Goal: Information Seeking & Learning: Find contact information

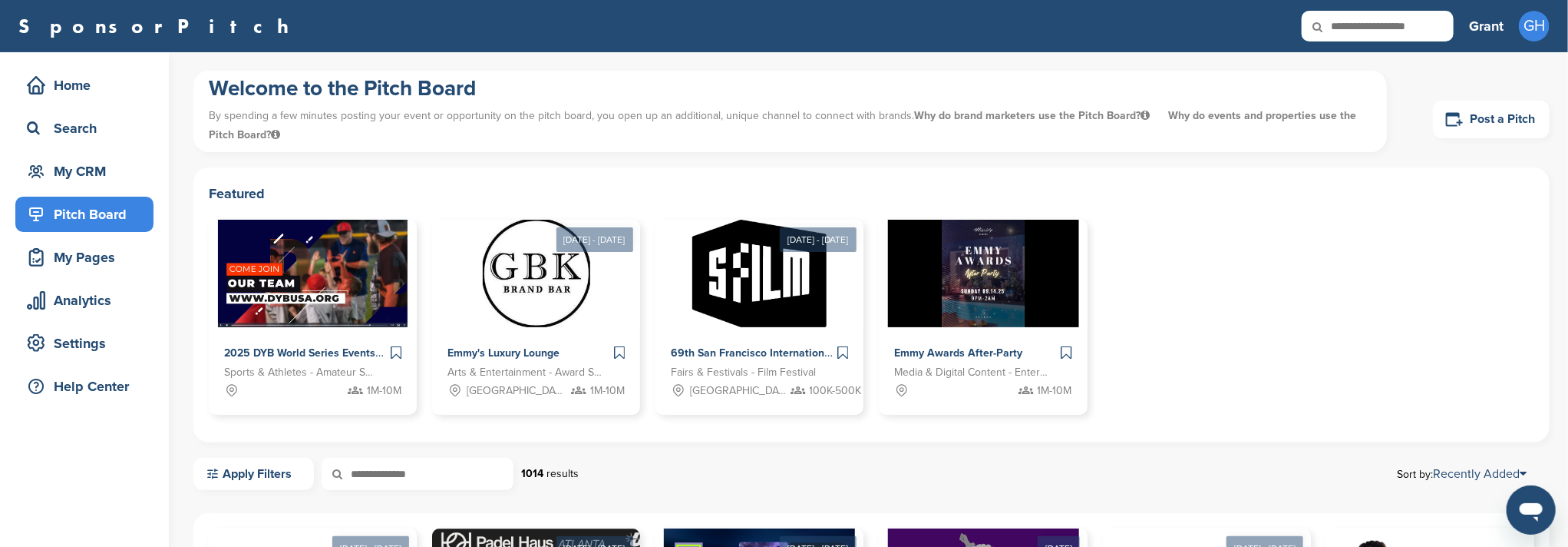
click at [1376, 28] on input "text" at bounding box center [1377, 26] width 152 height 31
type input "********"
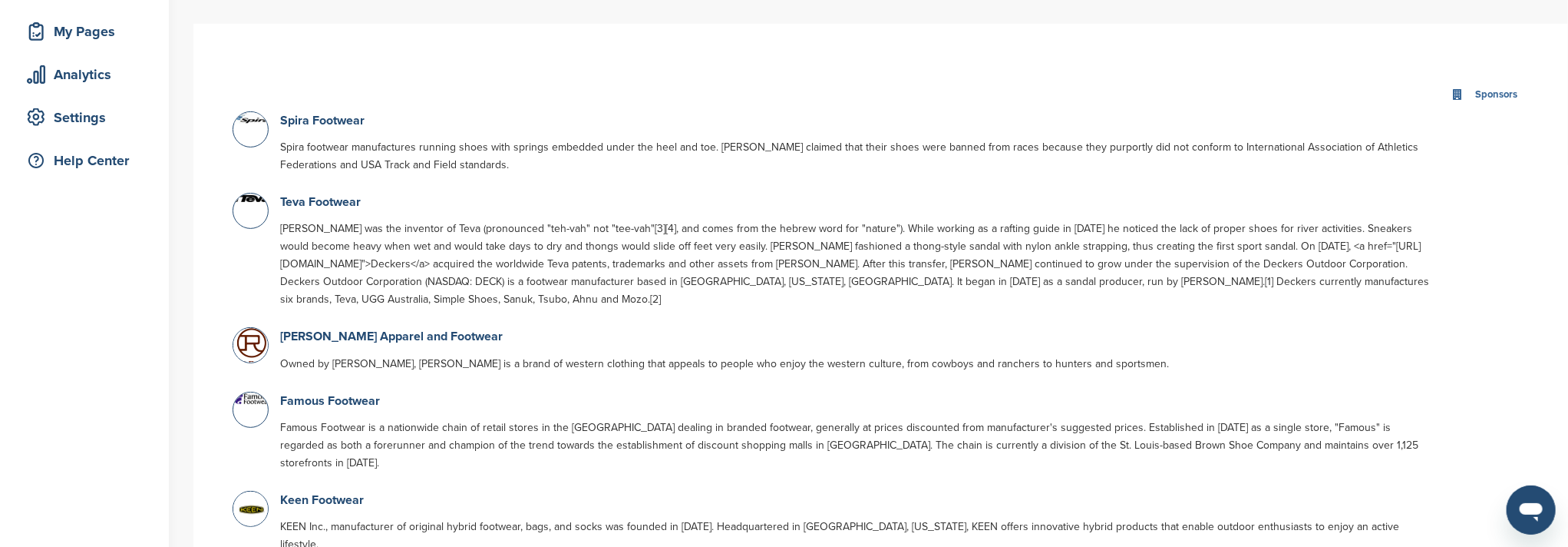
scroll to position [204, 0]
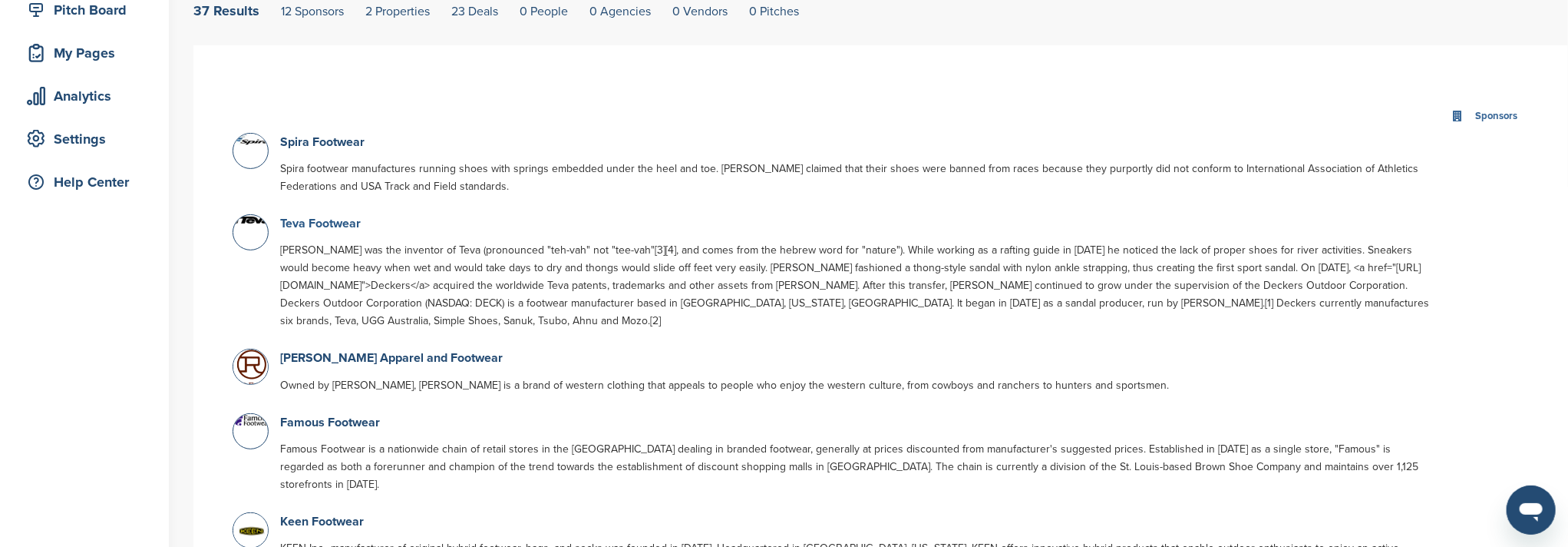
click at [311, 222] on link "Teva Footwear" at bounding box center [320, 224] width 81 height 15
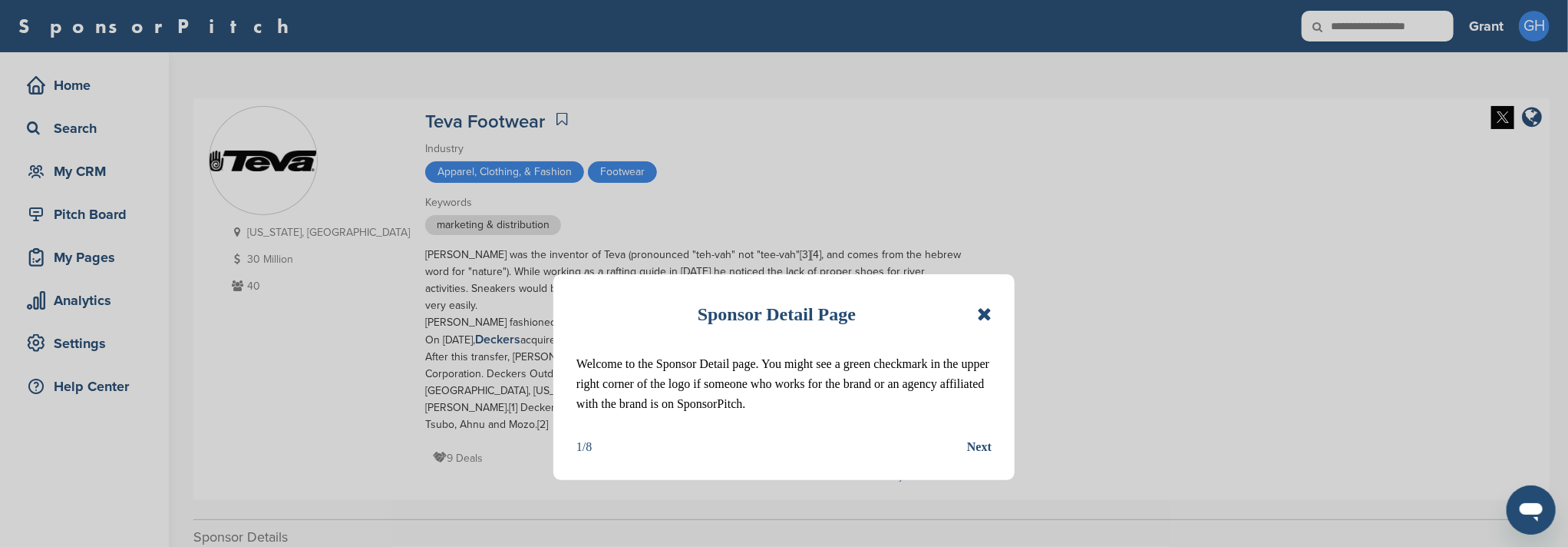
click at [979, 314] on icon at bounding box center [983, 314] width 14 height 18
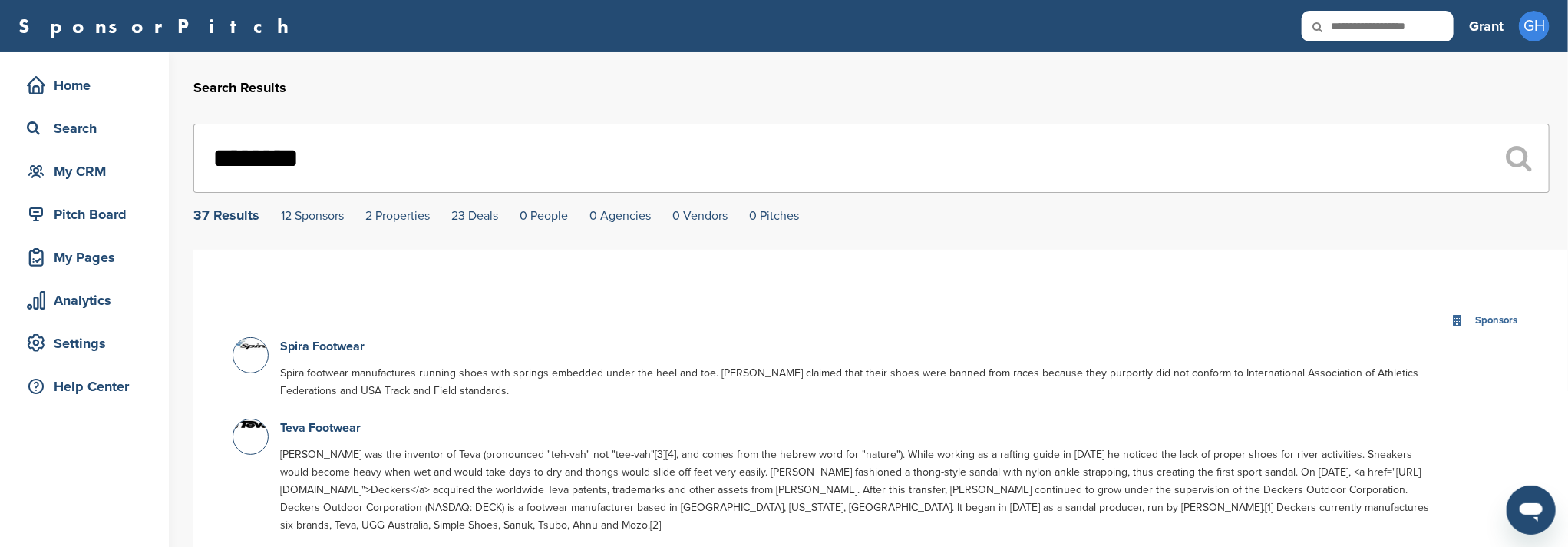
click at [400, 155] on input "********" at bounding box center [872, 158] width 1356 height 69
click at [94, 133] on div "Search" at bounding box center [88, 128] width 130 height 28
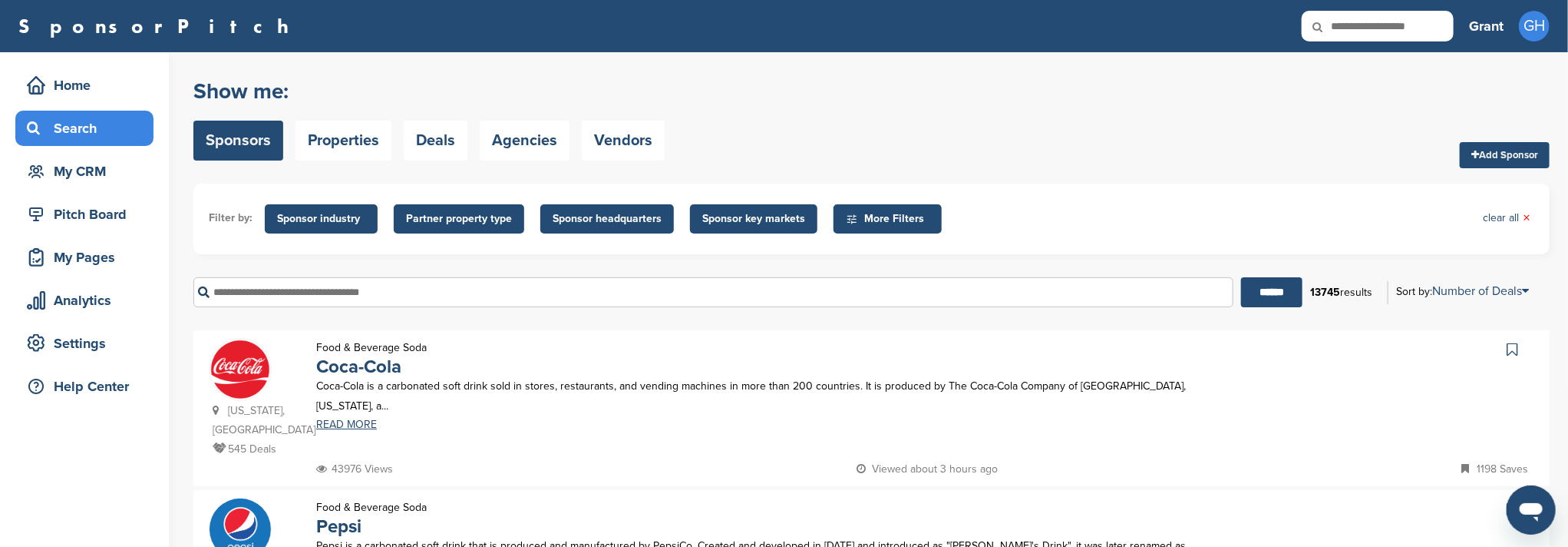
click at [325, 222] on span "Sponsor industry" at bounding box center [321, 219] width 88 height 17
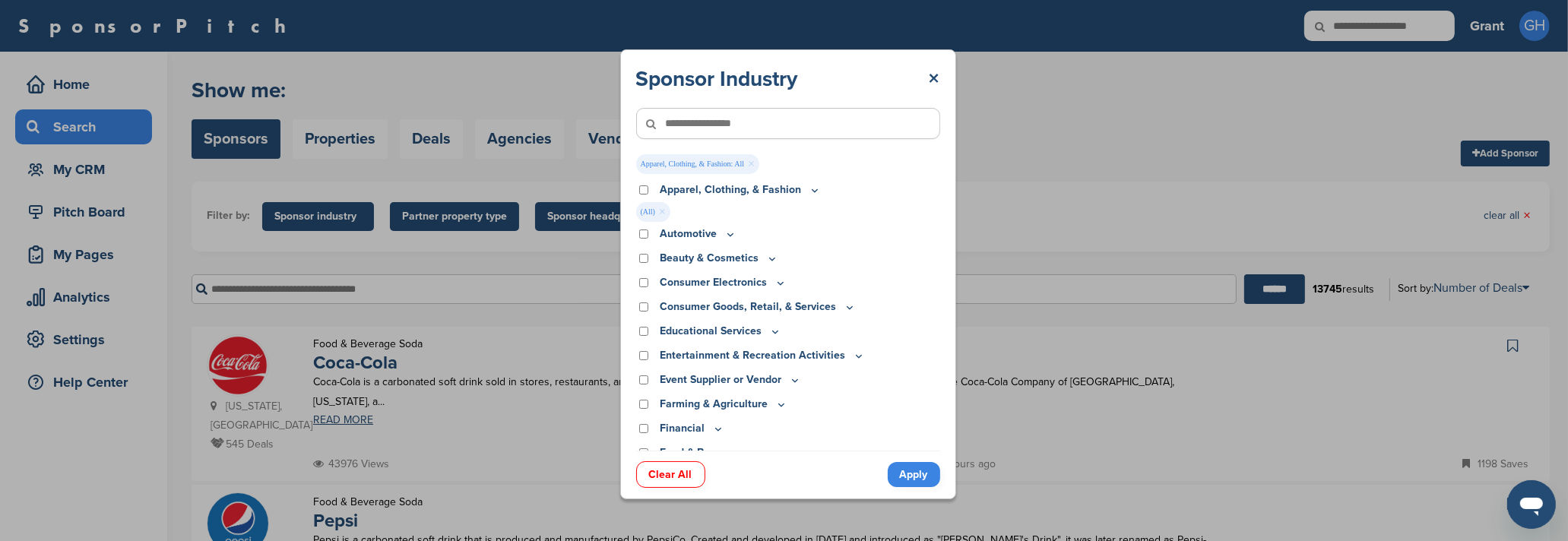
click at [812, 192] on icon at bounding box center [814, 191] width 12 height 13
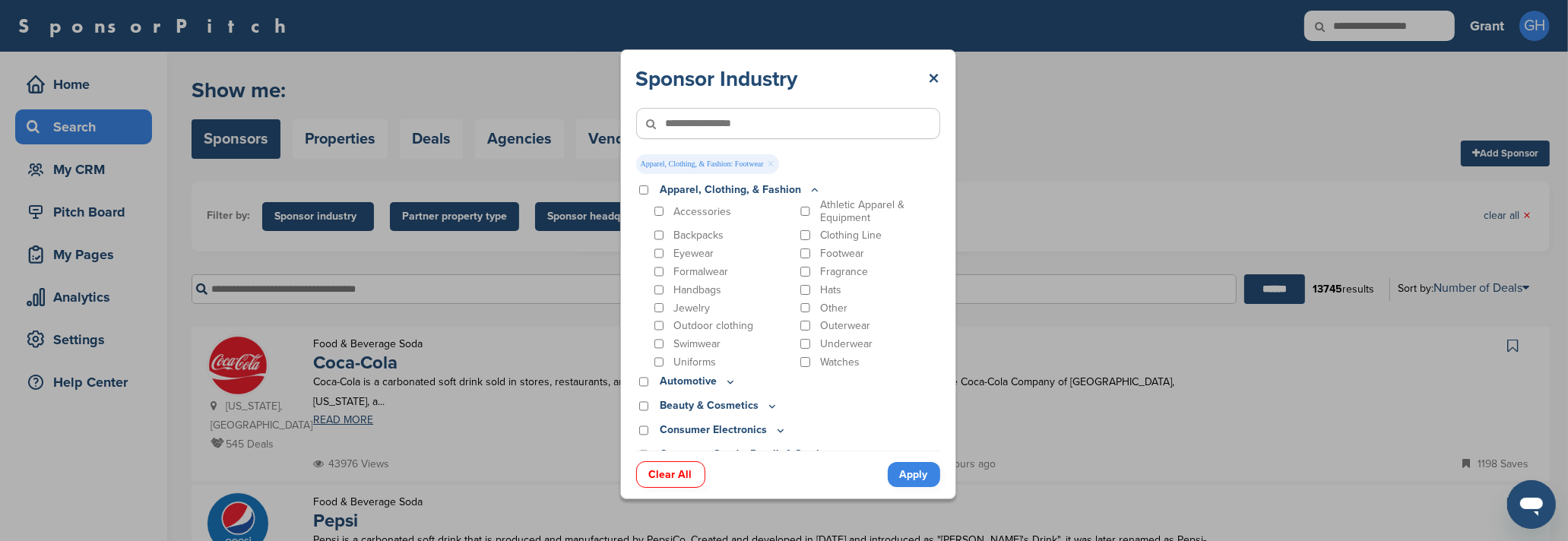
click at [919, 473] on link "Apply" at bounding box center [913, 474] width 52 height 25
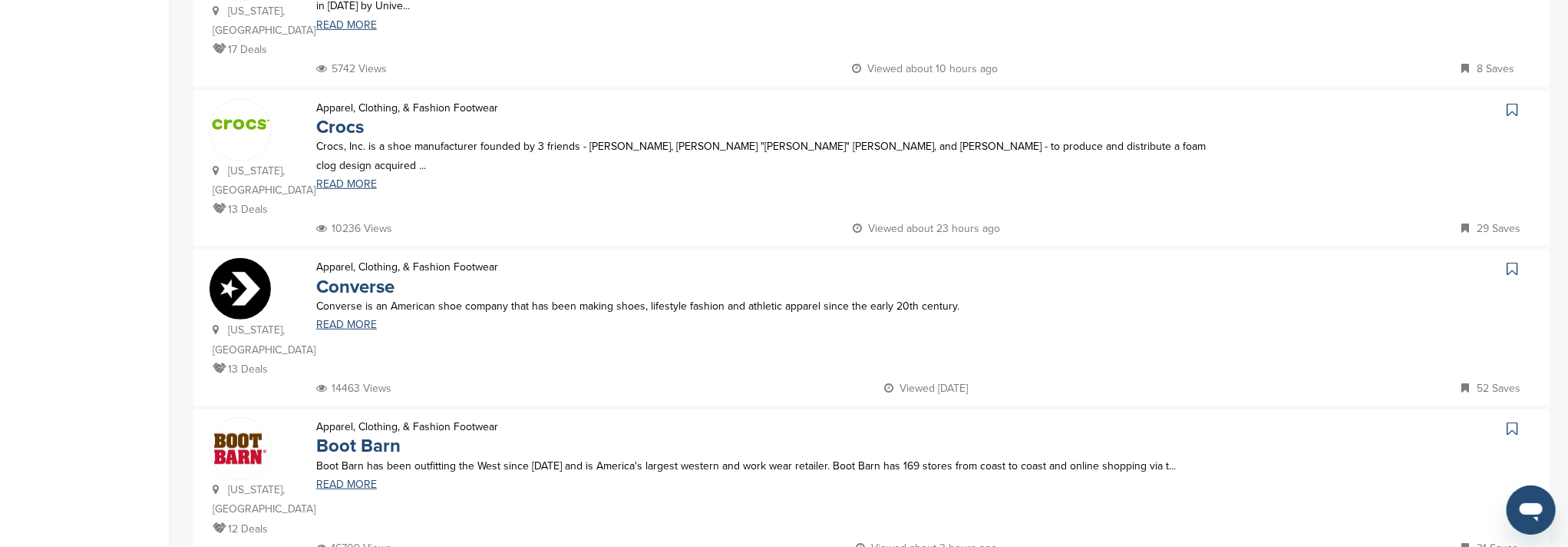
scroll to position [614, 0]
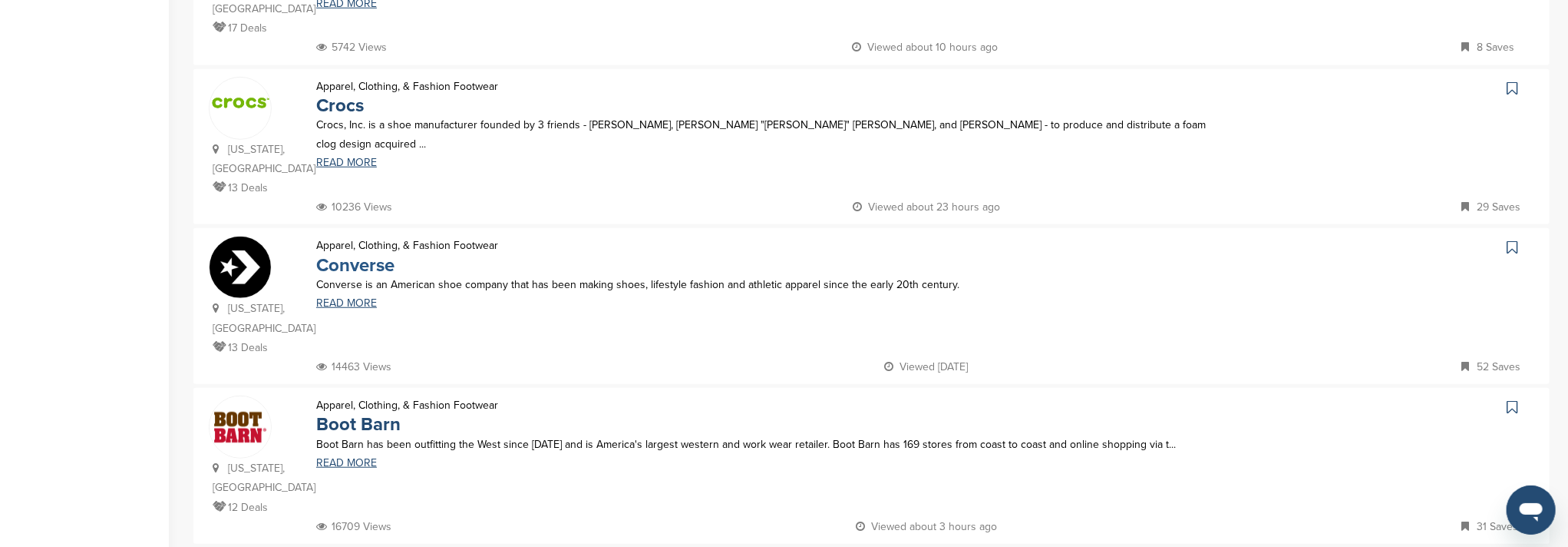
click at [359, 254] on link "Converse" at bounding box center [356, 265] width 79 height 22
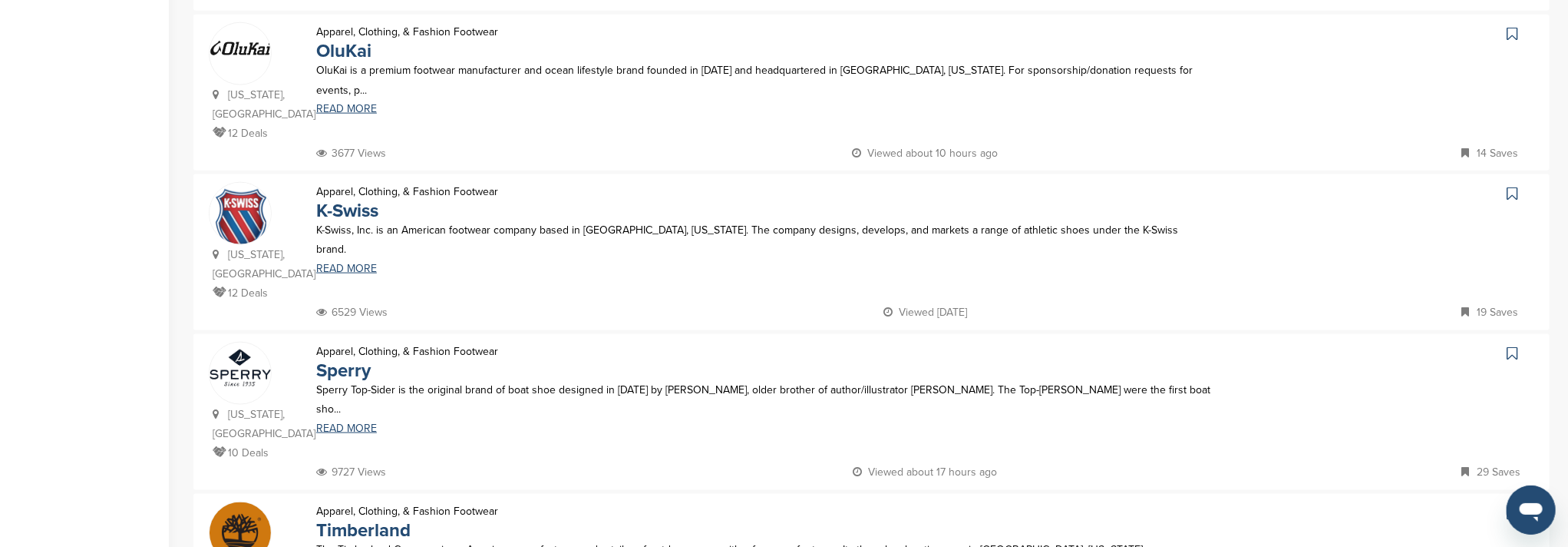
scroll to position [1126, 0]
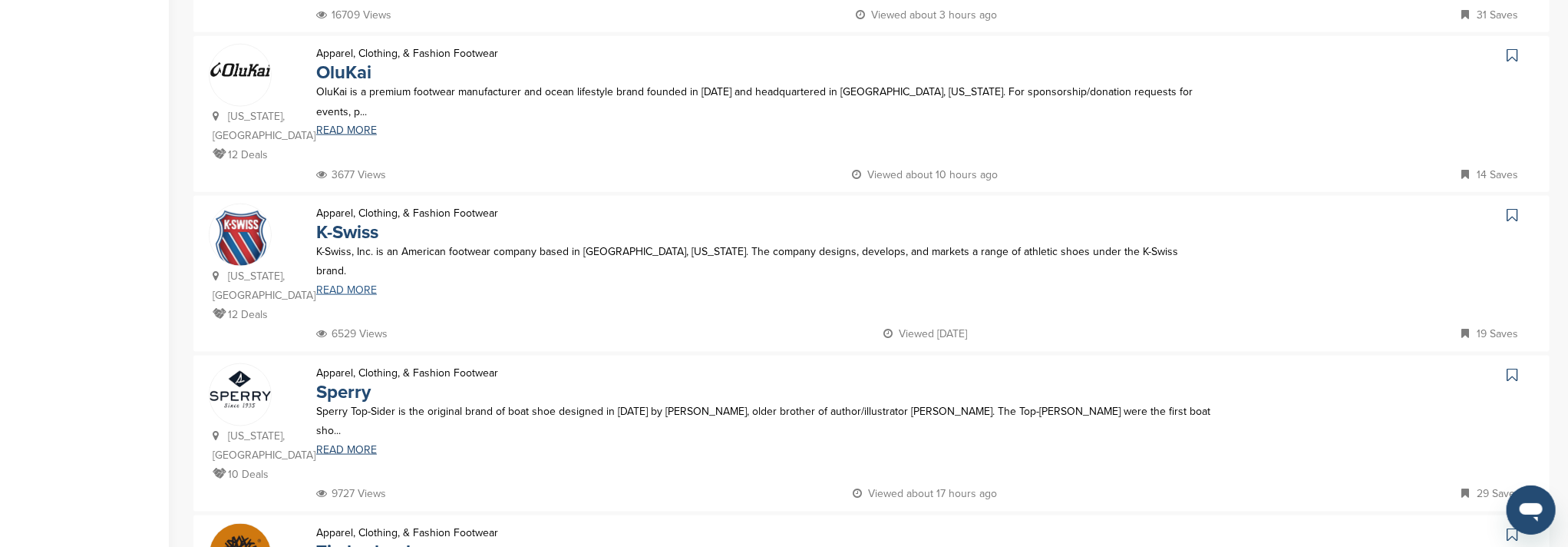
click at [342, 285] on link "READ MORE" at bounding box center [763, 290] width 894 height 11
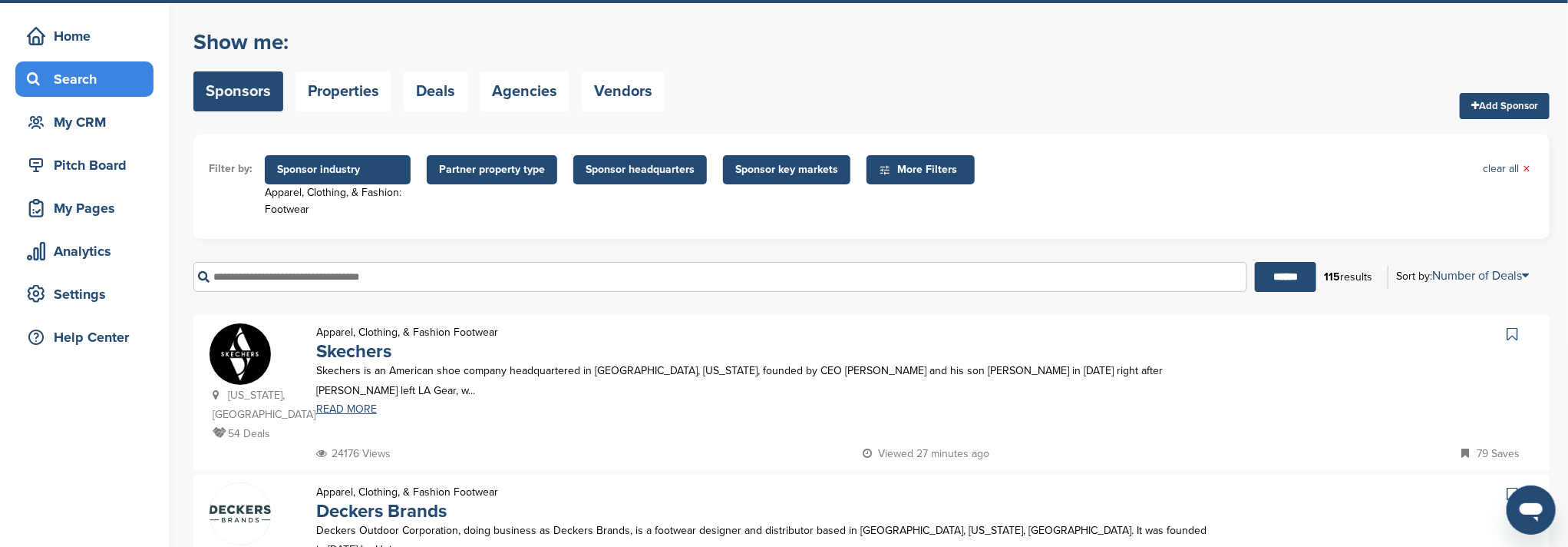
scroll to position [0, 0]
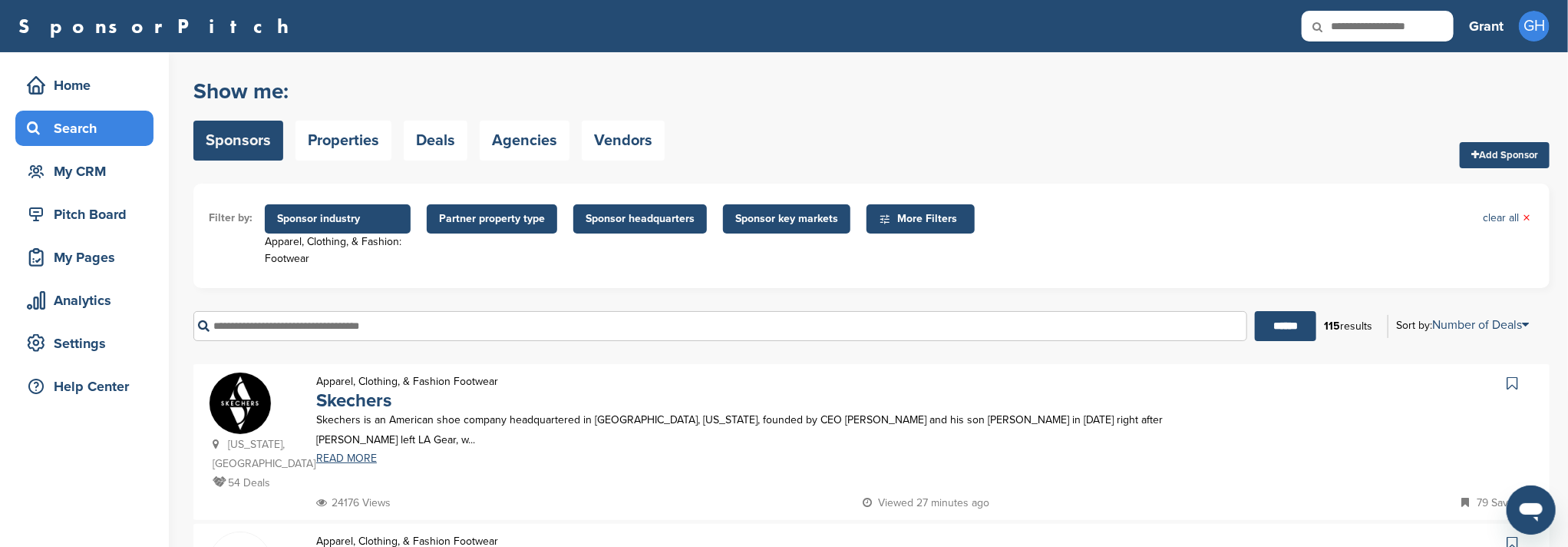
click at [324, 223] on span "Sponsor industry" at bounding box center [338, 219] width 121 height 17
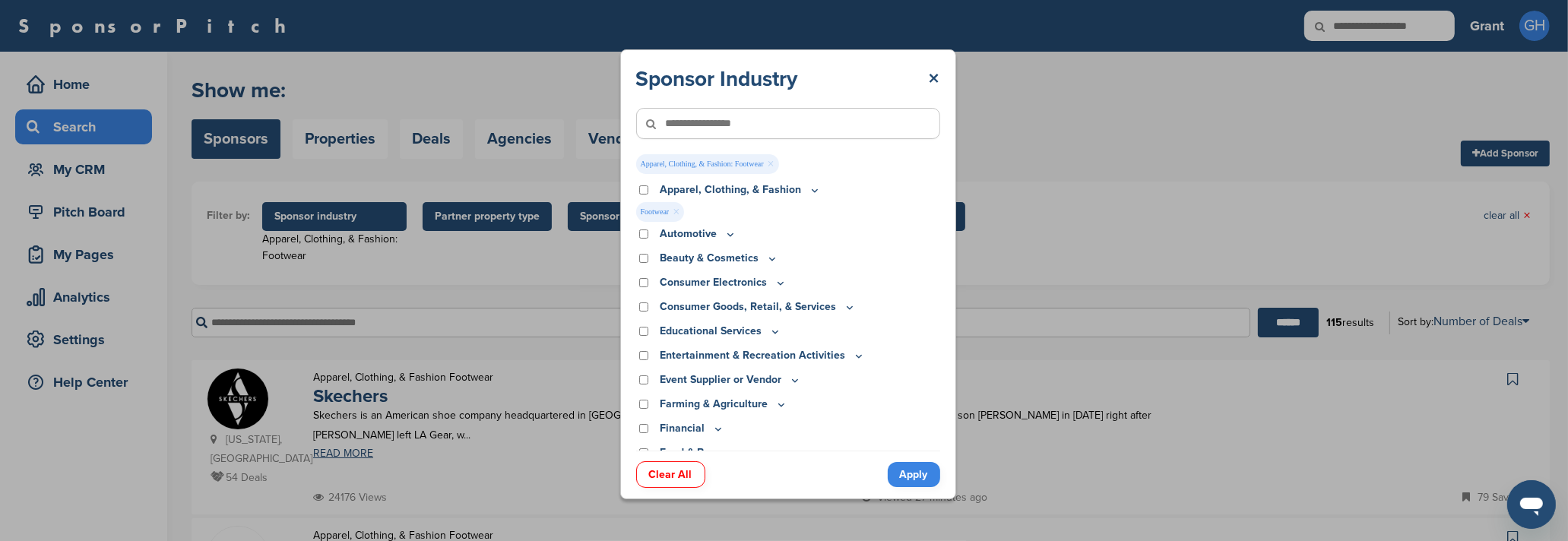
click at [679, 214] on link "×" at bounding box center [675, 212] width 7 height 17
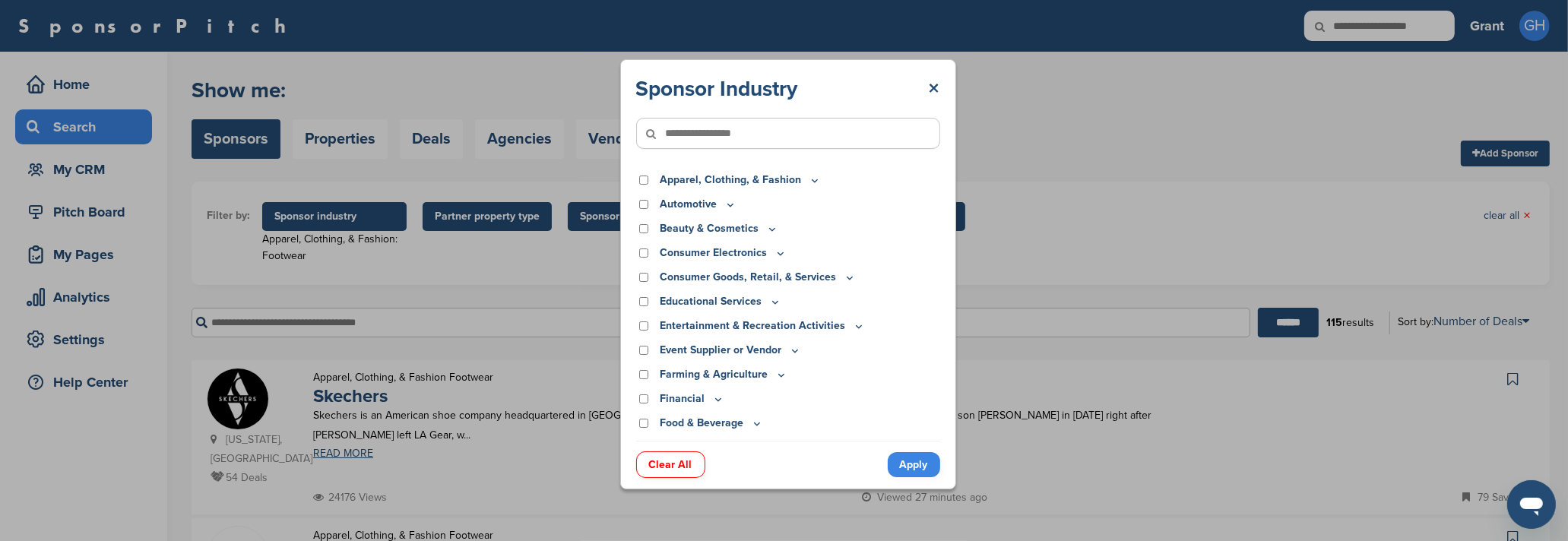
click at [746, 178] on p "Apparel, Clothing, & Fashion" at bounding box center [740, 180] width 161 height 17
click at [810, 182] on icon at bounding box center [814, 180] width 12 height 13
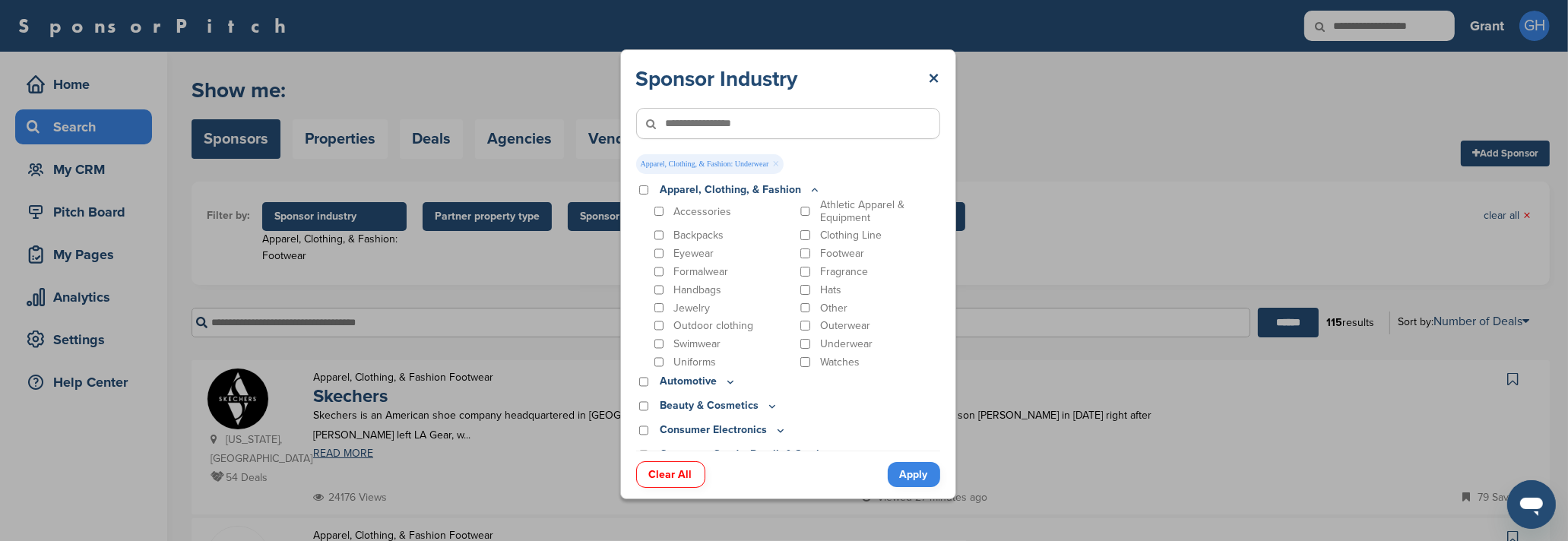
click at [914, 475] on link "Apply" at bounding box center [913, 474] width 52 height 25
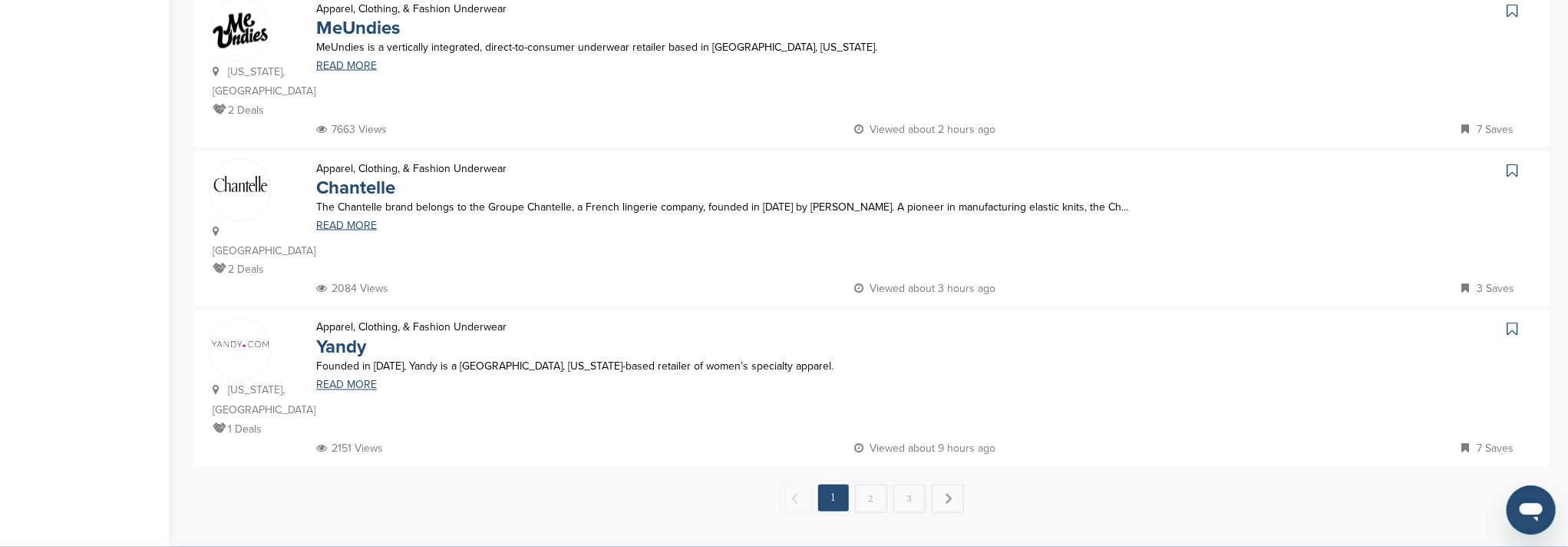
scroll to position [1534, 0]
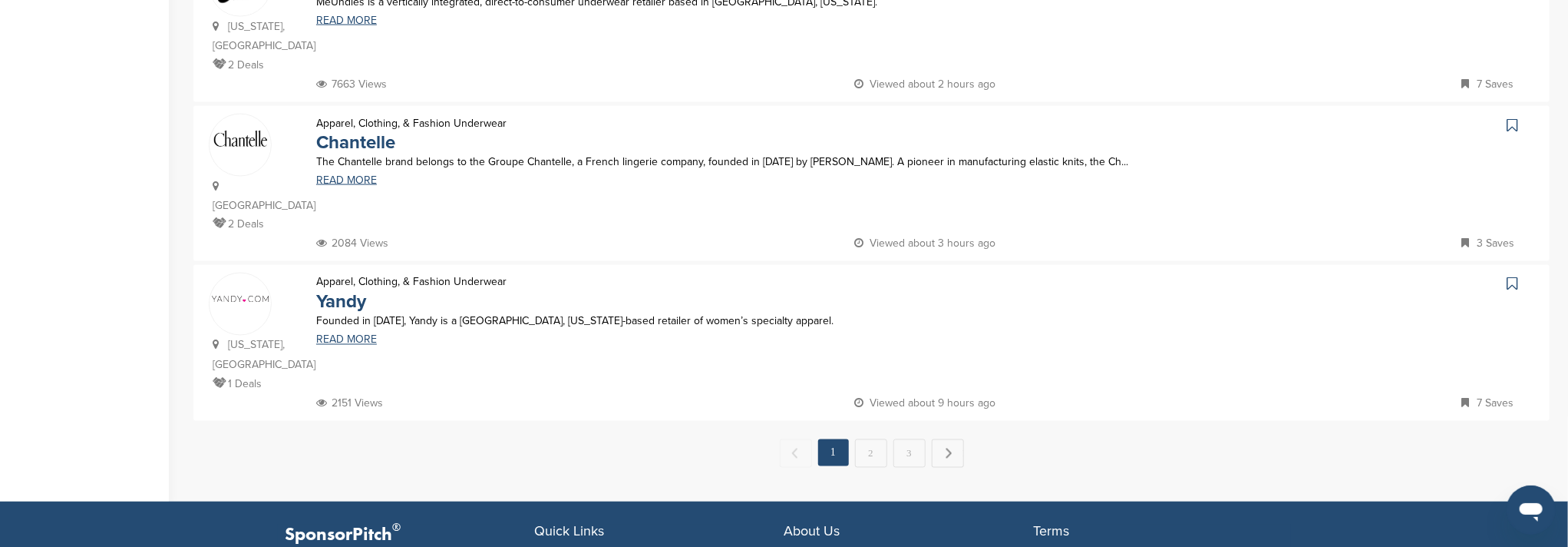
click at [867, 440] on link "2" at bounding box center [871, 454] width 33 height 29
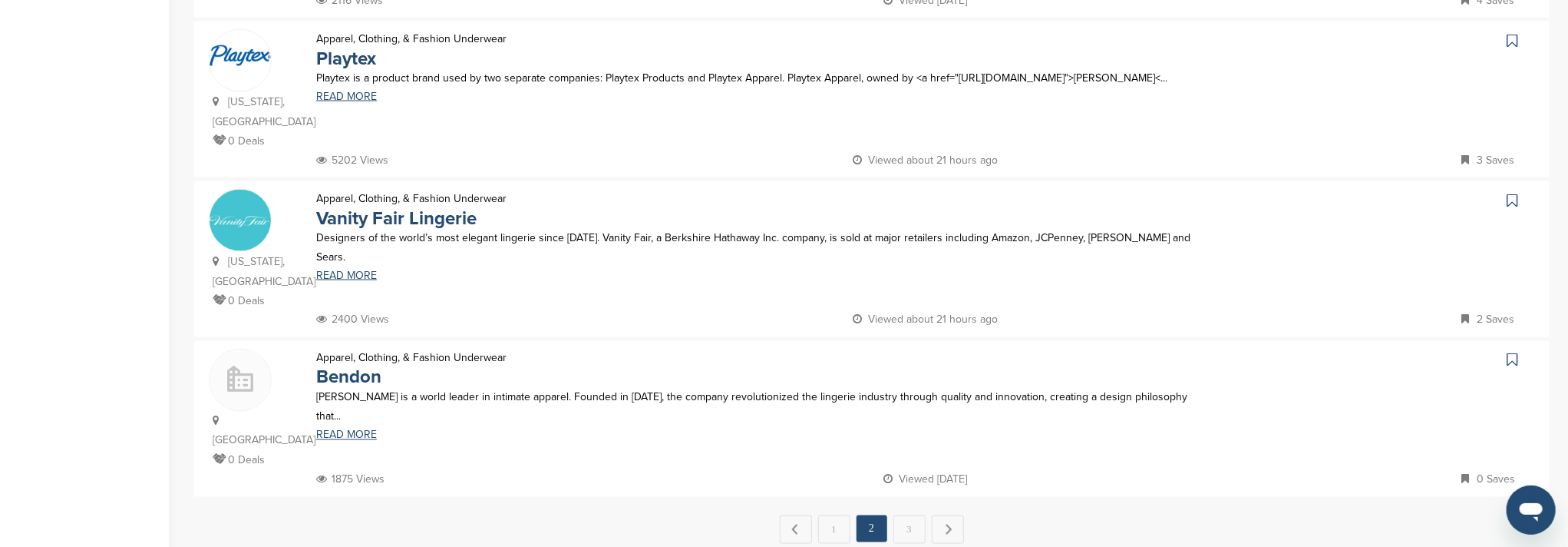
scroll to position [1535, 0]
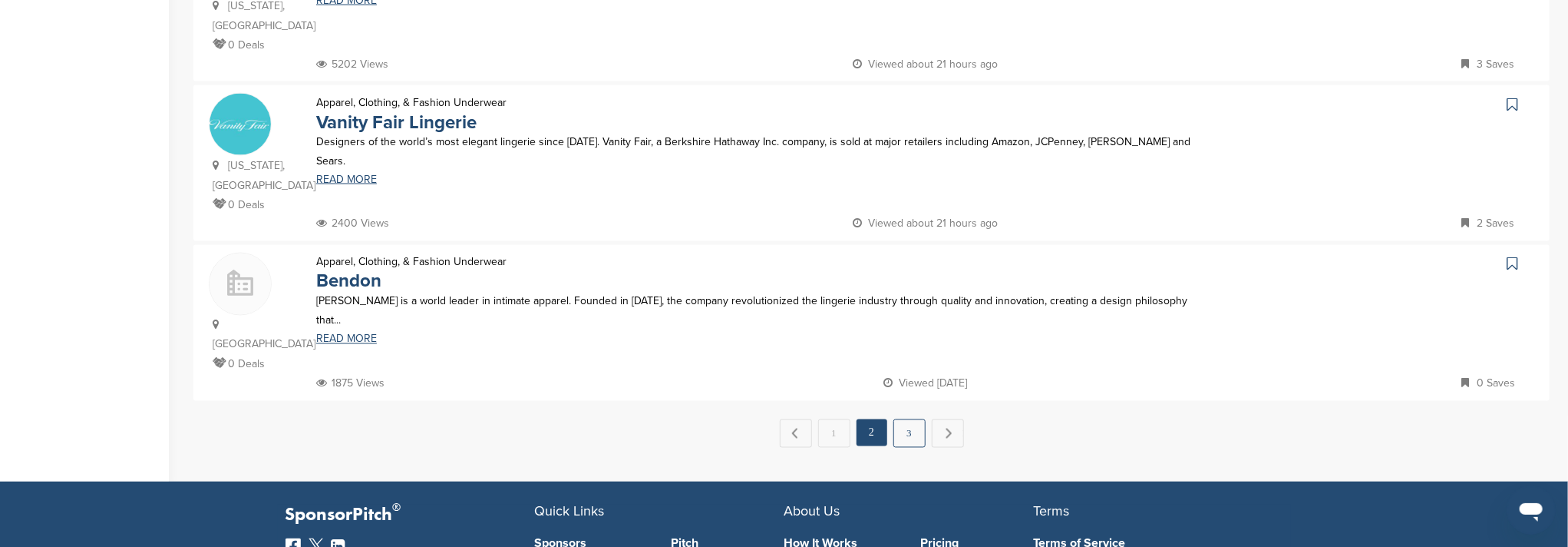
click at [898, 419] on link "3" at bounding box center [909, 434] width 33 height 29
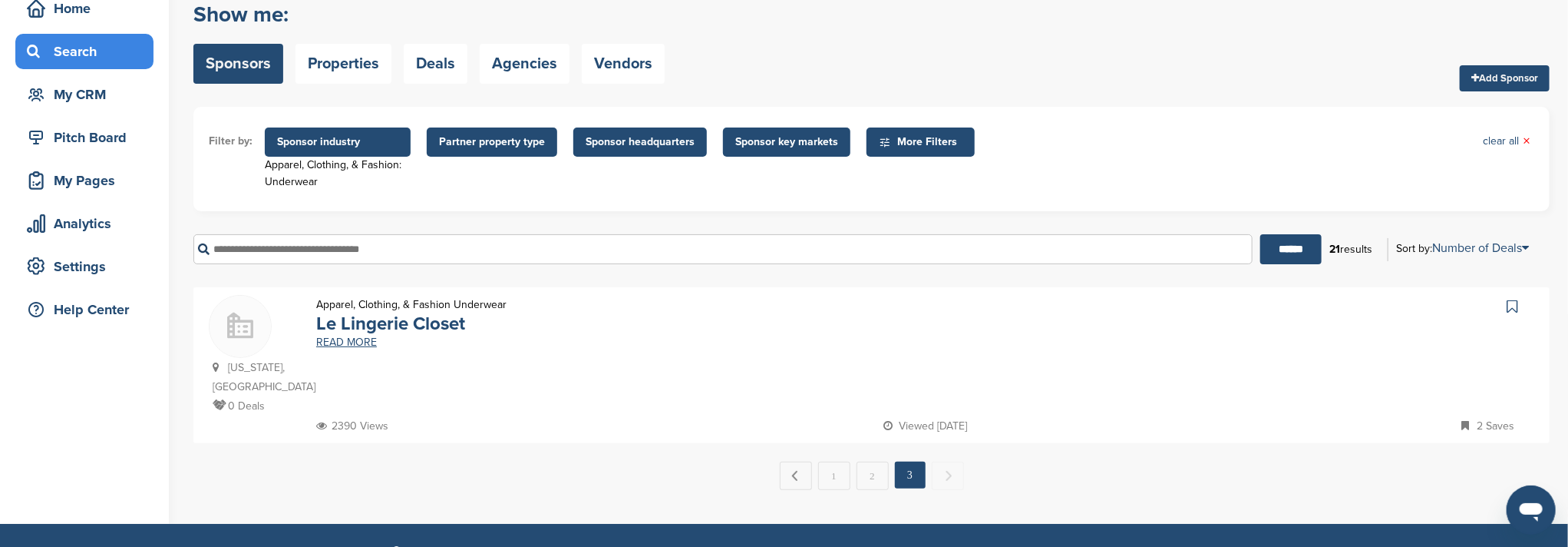
scroll to position [204, 0]
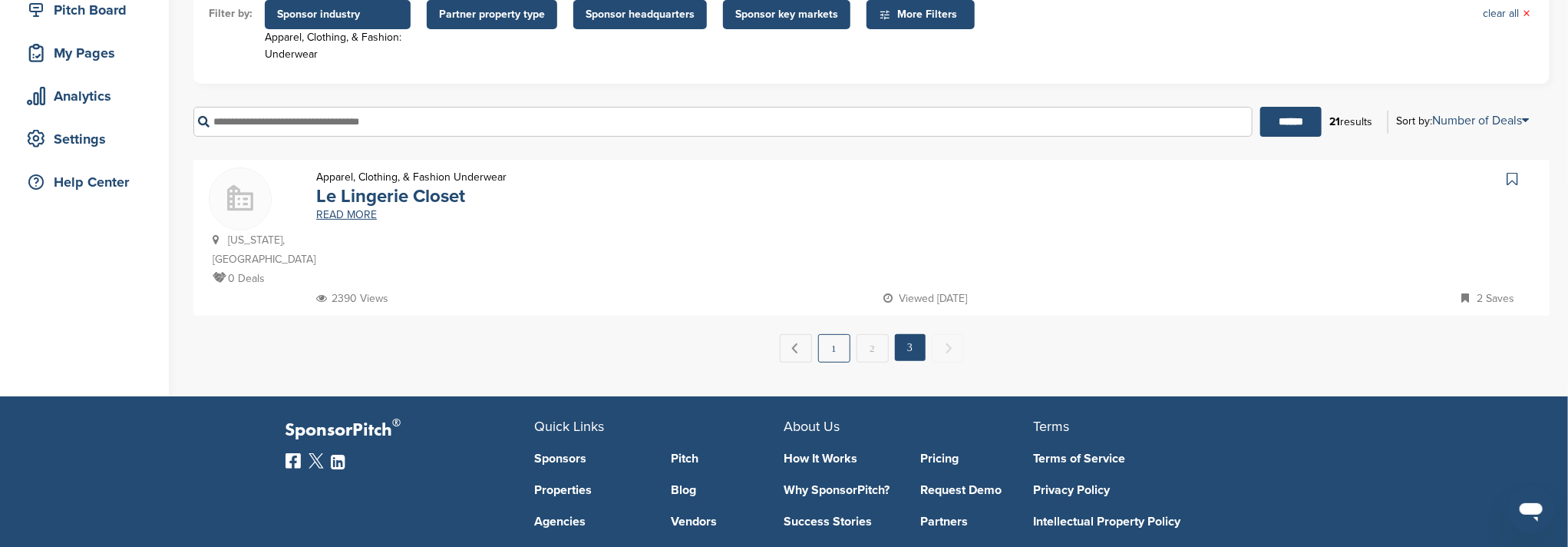
click at [832, 335] on link "1" at bounding box center [834, 348] width 33 height 29
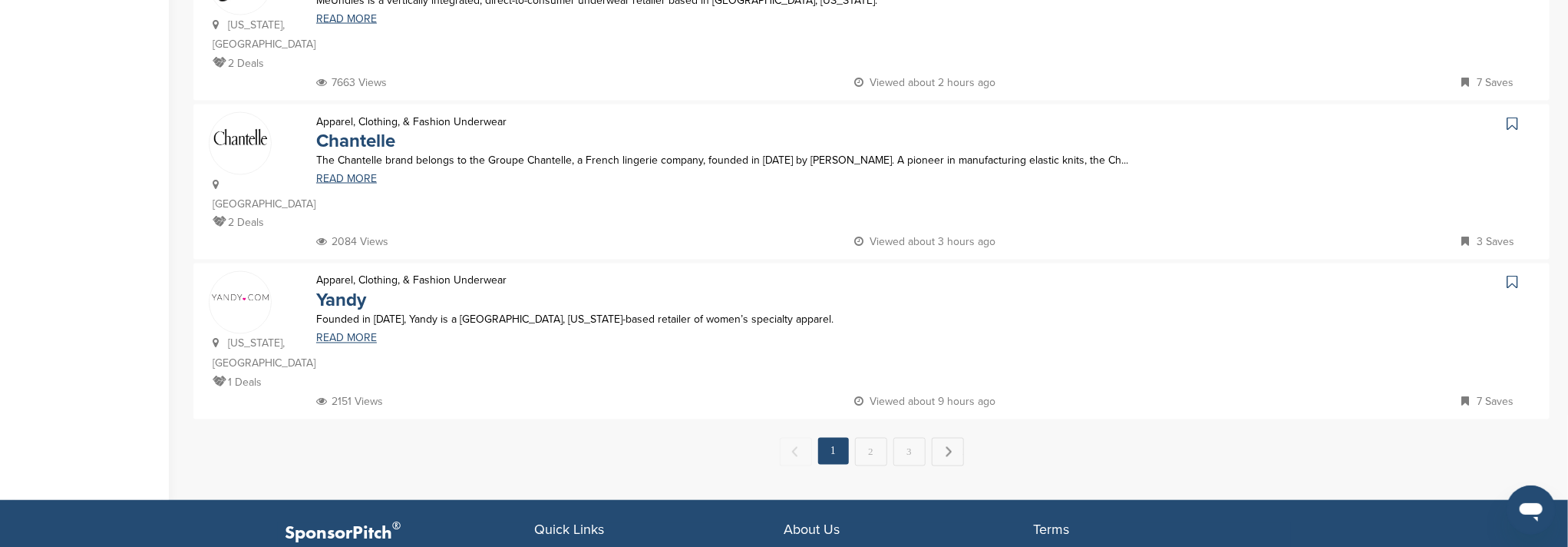
scroll to position [1638, 0]
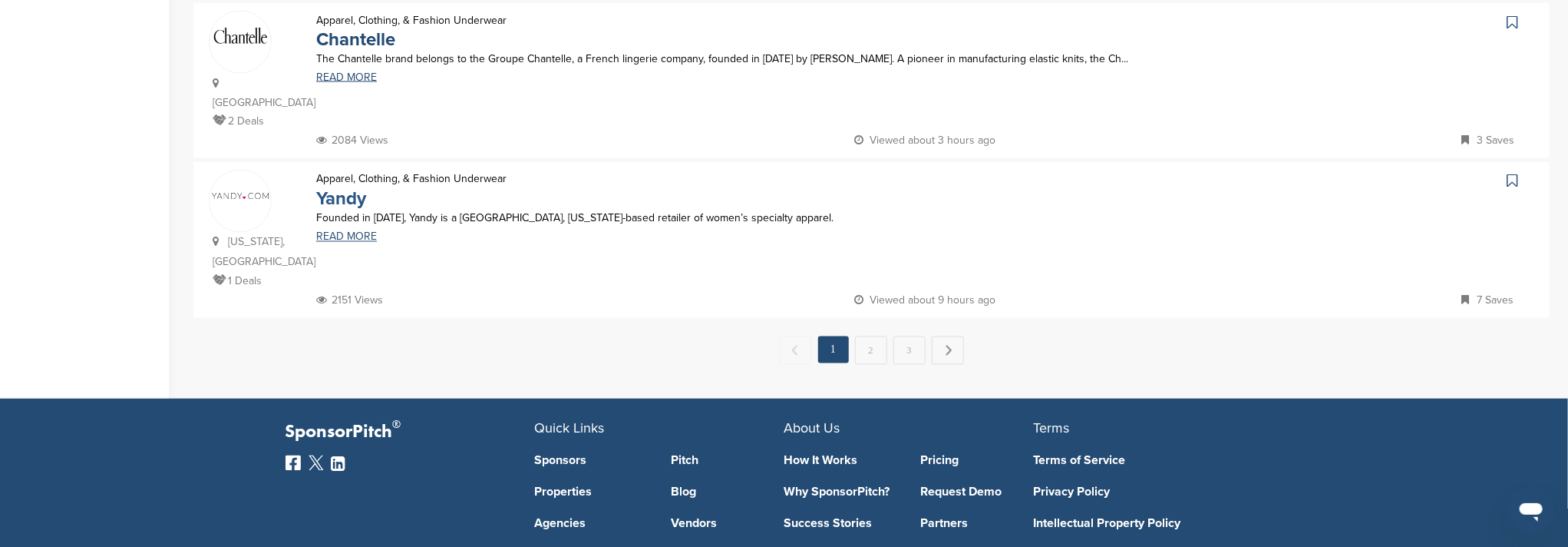
click at [327, 188] on link "Yandy" at bounding box center [341, 199] width 50 height 22
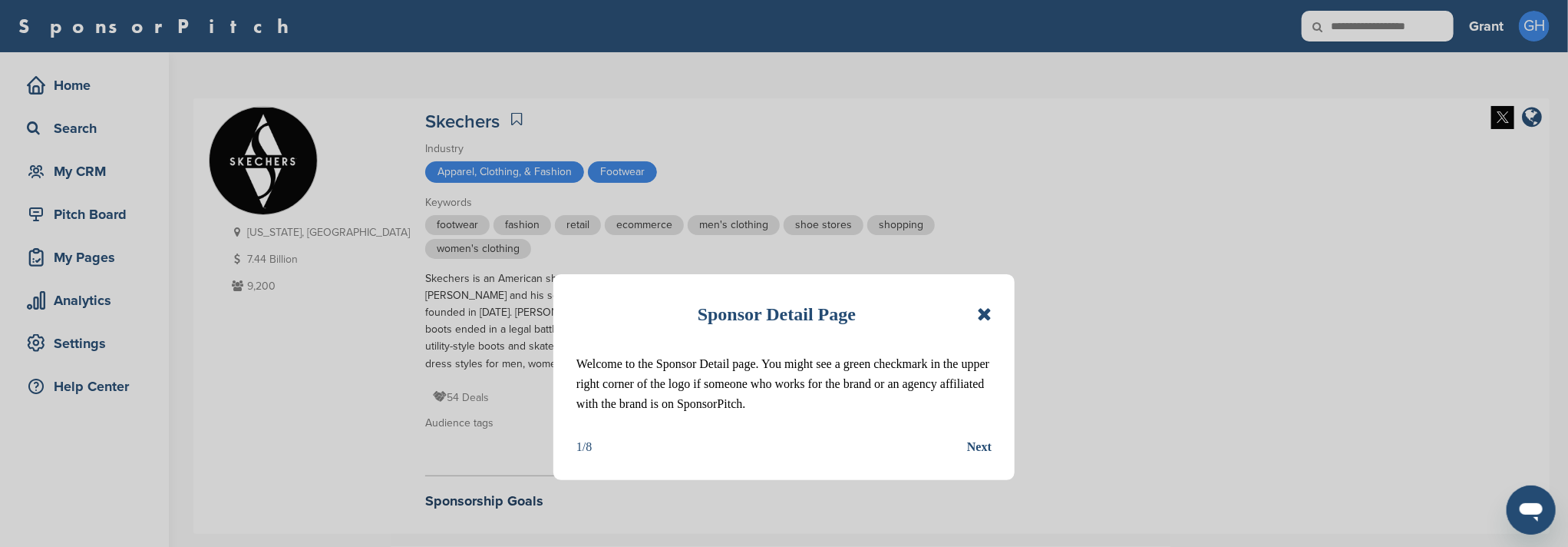
click at [988, 313] on icon at bounding box center [983, 314] width 14 height 18
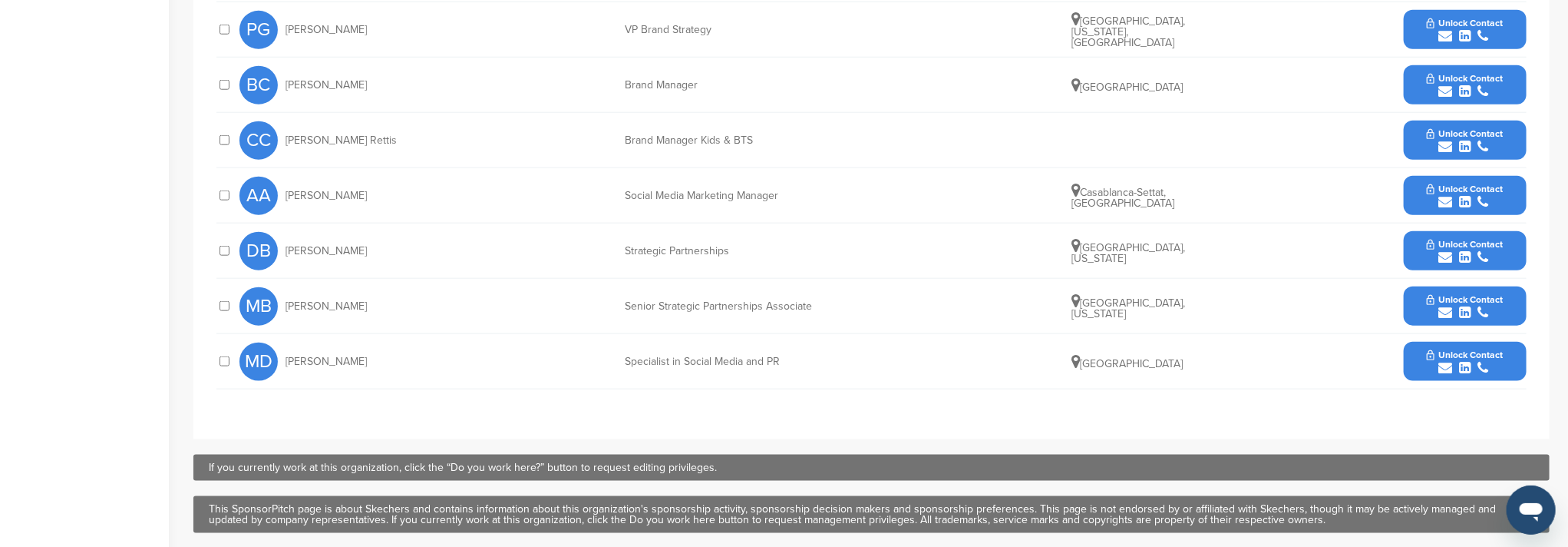
scroll to position [920, 0]
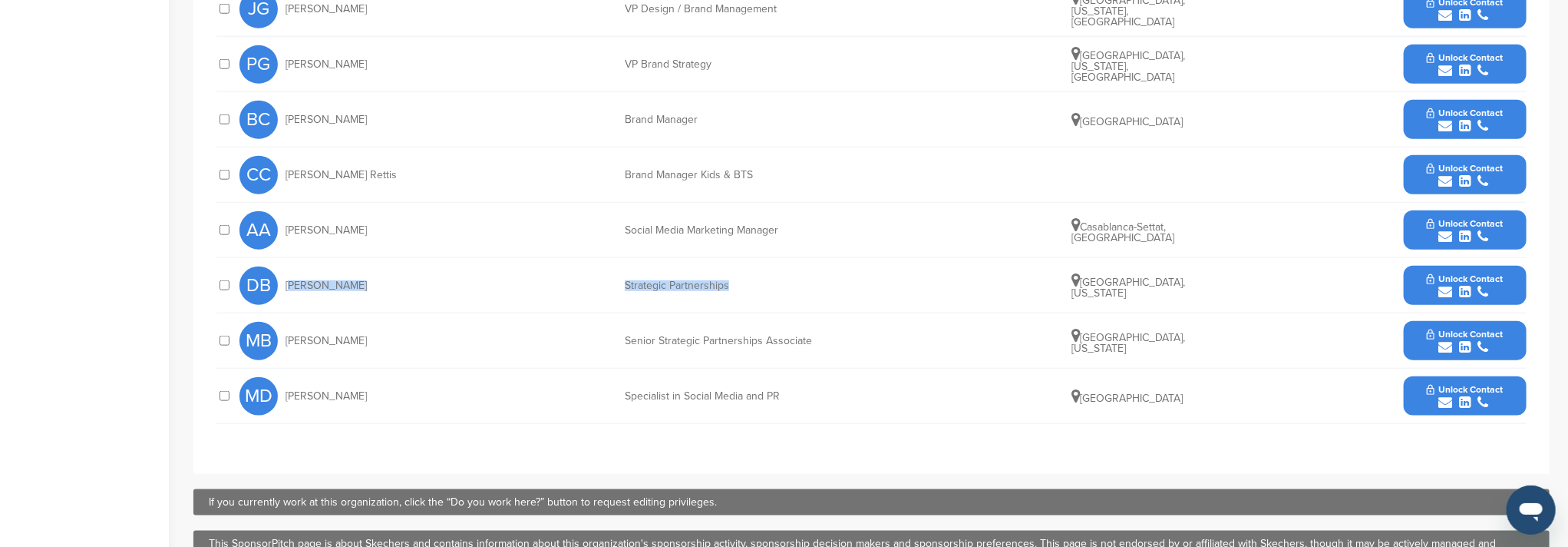
drag, startPoint x: 289, startPoint y: 267, endPoint x: 740, endPoint y: 263, distance: 451.0
click at [740, 263] on div "DB Devon Belter Strategic Partnerships Los Angeles, California Unlock Contact" at bounding box center [883, 285] width 1287 height 55
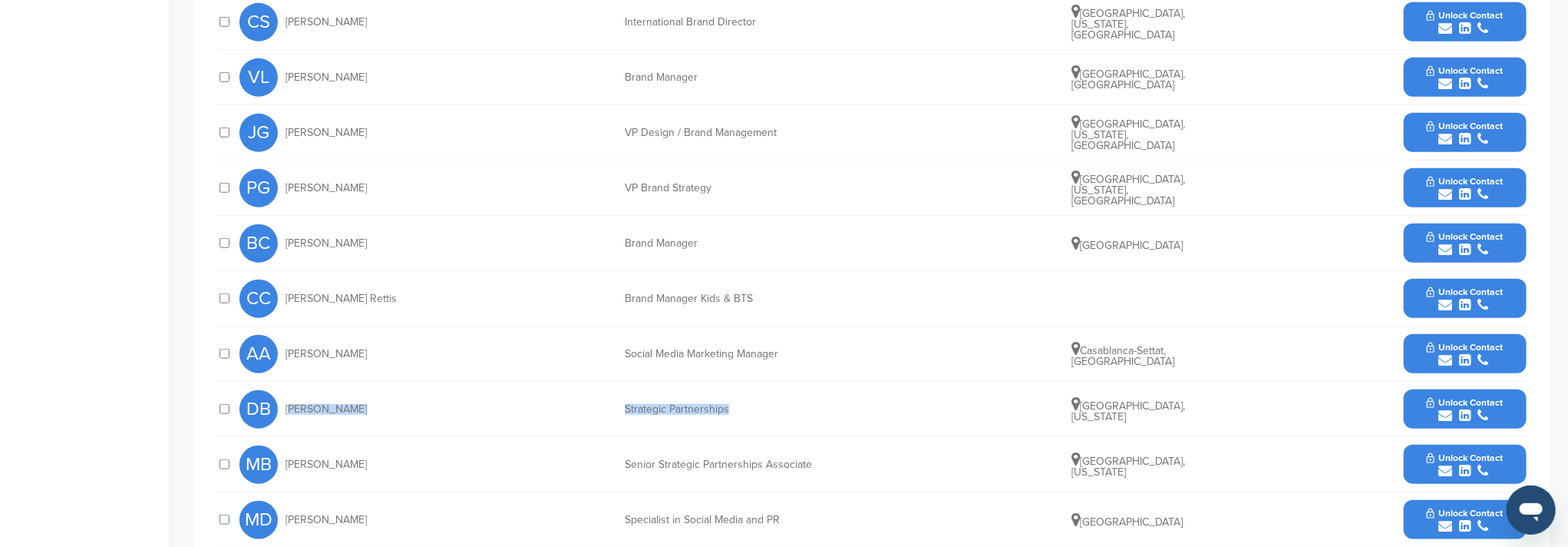
scroll to position [819, 0]
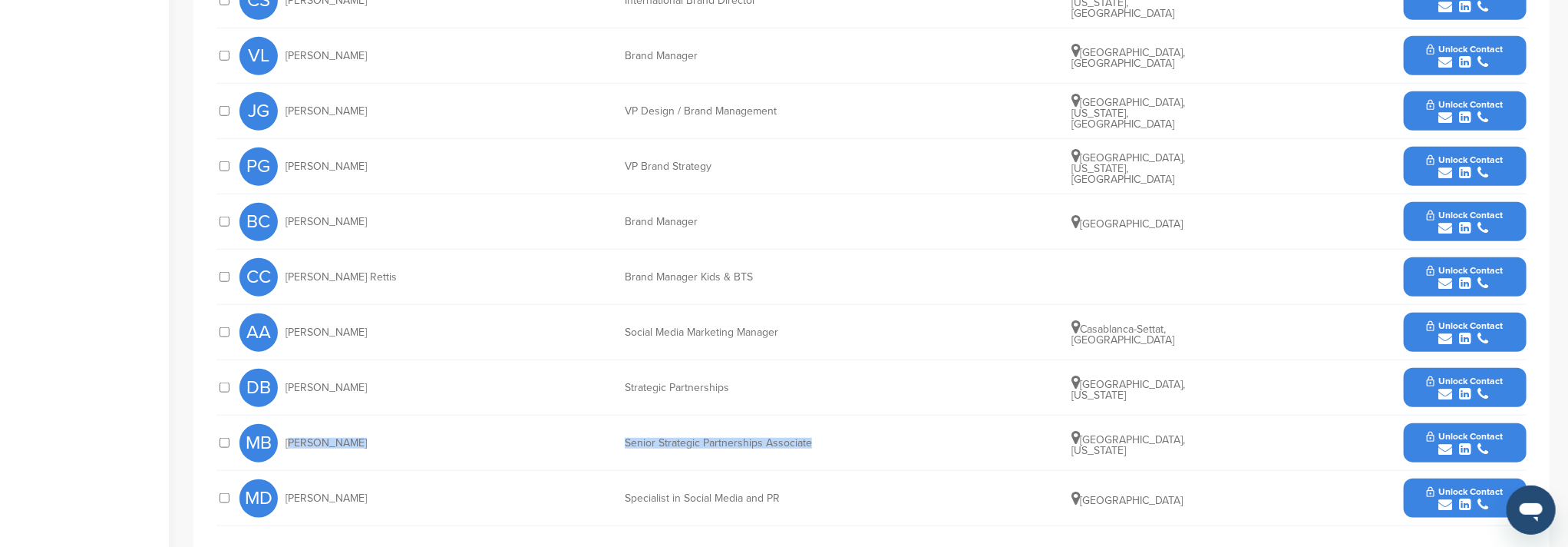
drag, startPoint x: 289, startPoint y: 426, endPoint x: 838, endPoint y: 420, distance: 549.0
click at [838, 420] on div "MB May Bennett Senior Strategic Partnerships Associate Los Angeles, California …" at bounding box center [883, 442] width 1287 height 55
click at [1445, 420] on button "Unlock Contact" at bounding box center [1464, 443] width 113 height 46
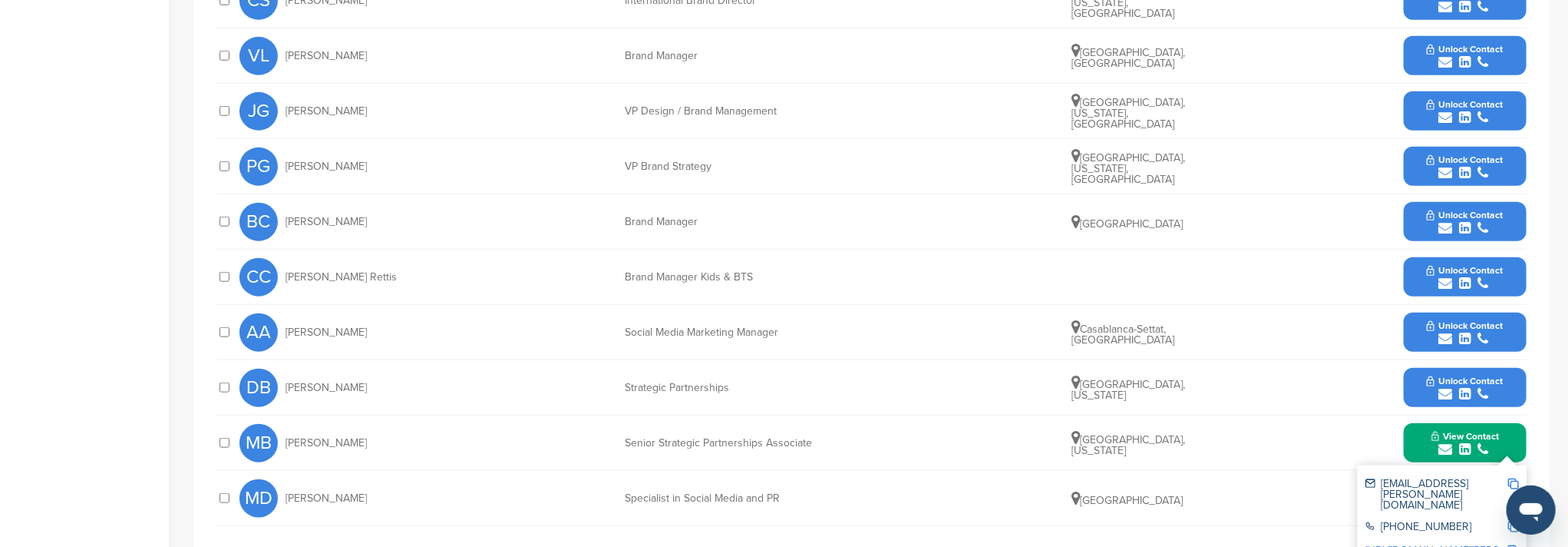
click at [1259, 444] on div "MB May Bennett Senior Strategic Partnerships Associate Los Angeles, California …" at bounding box center [883, 442] width 1287 height 55
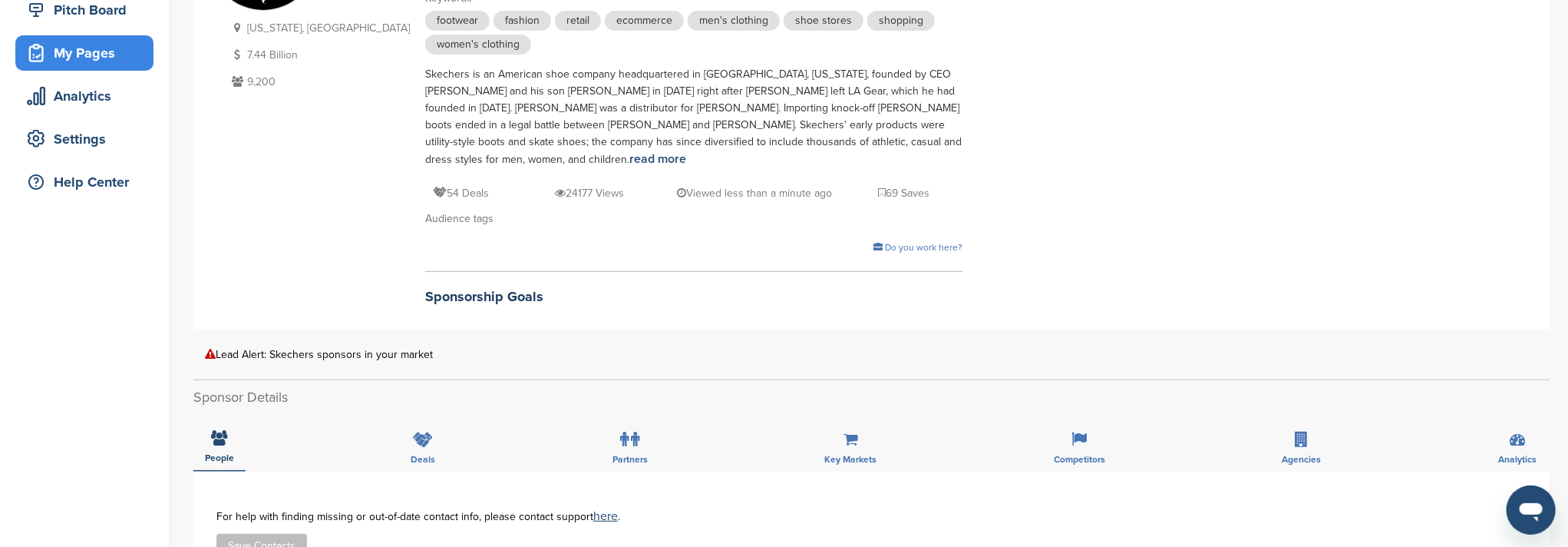
scroll to position [0, 0]
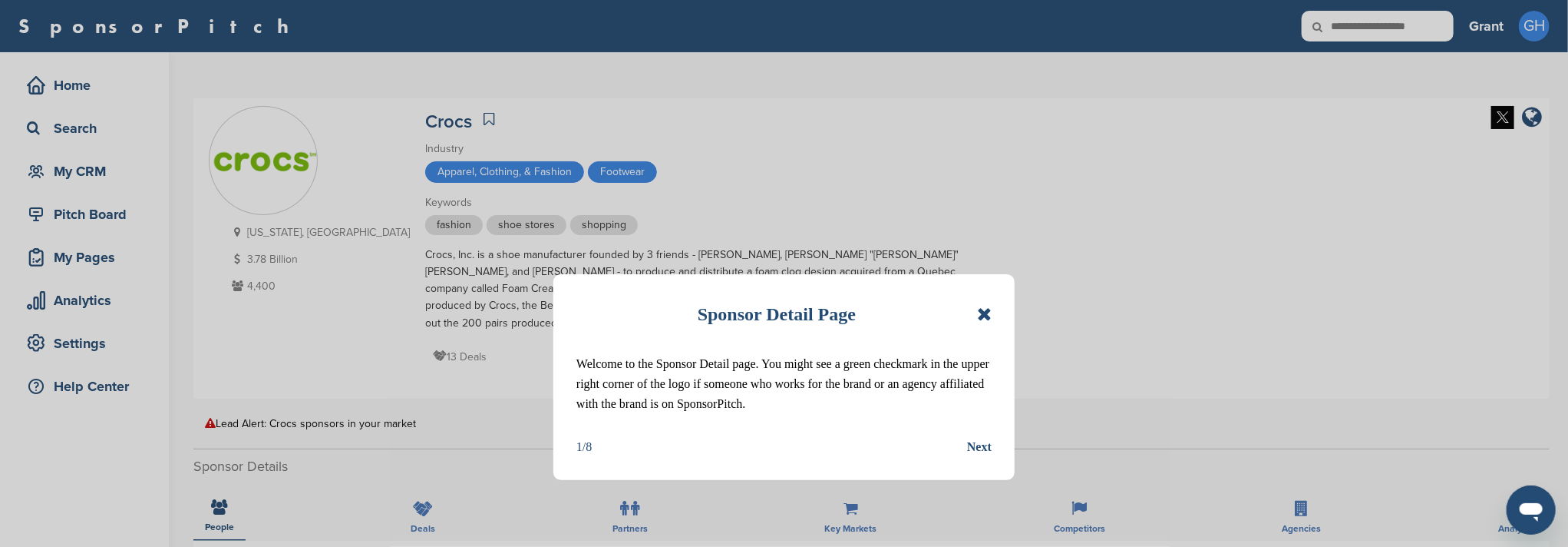
drag, startPoint x: 980, startPoint y: 315, endPoint x: 977, endPoint y: 247, distance: 68.1
click at [980, 314] on icon at bounding box center [983, 314] width 14 height 18
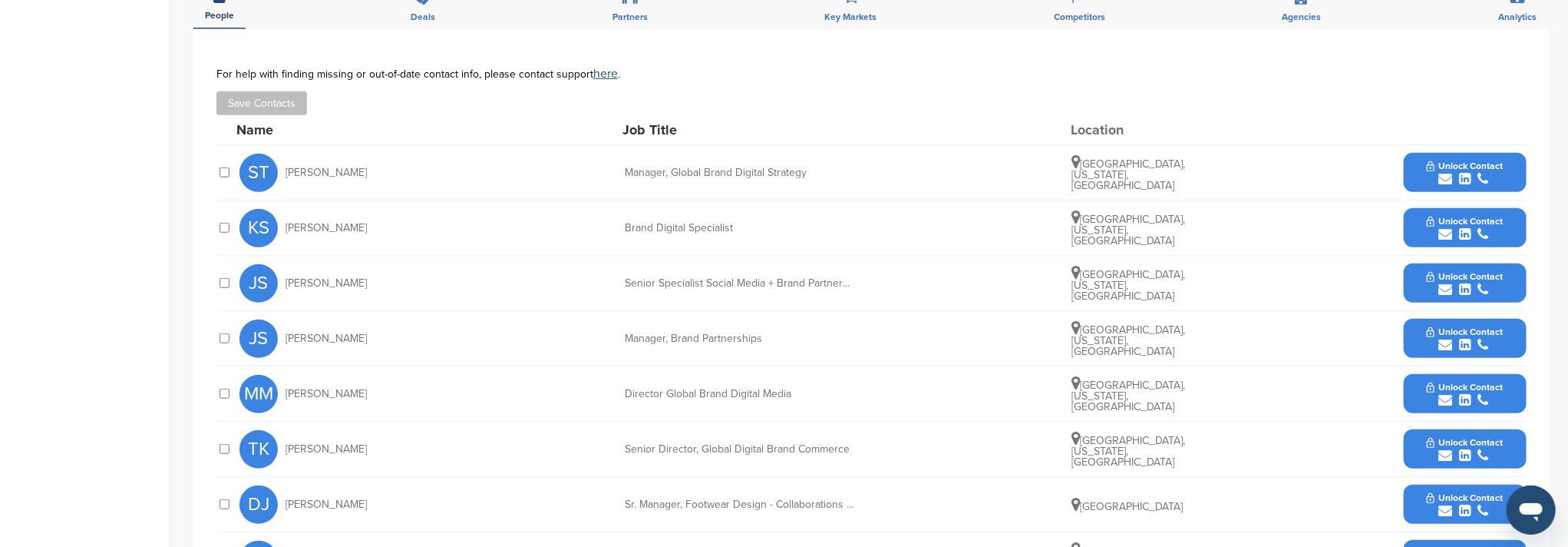
scroll to position [614, 0]
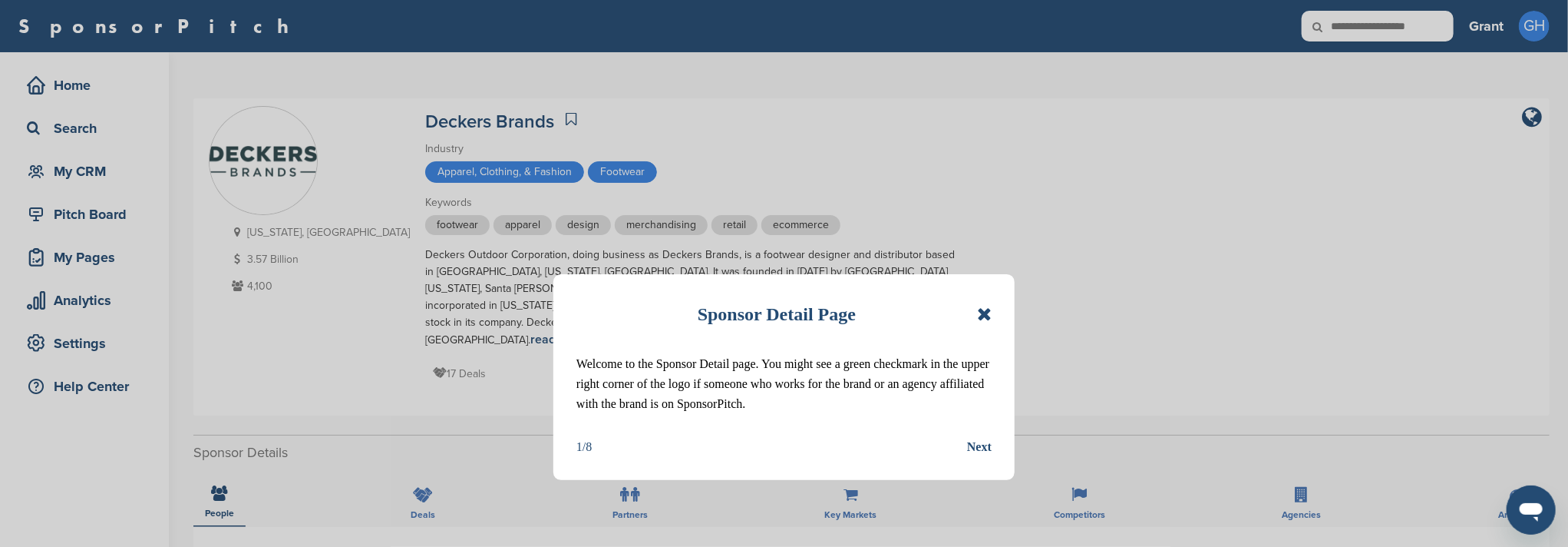
click at [988, 315] on icon at bounding box center [983, 314] width 14 height 18
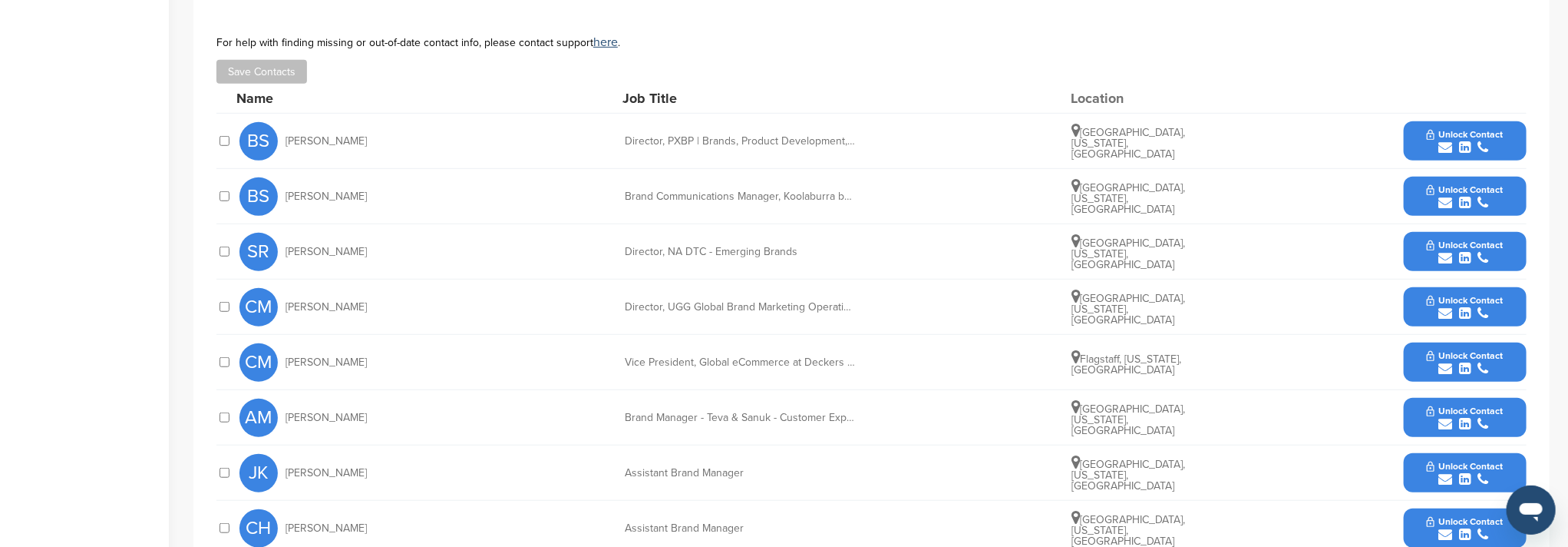
scroll to position [511, 0]
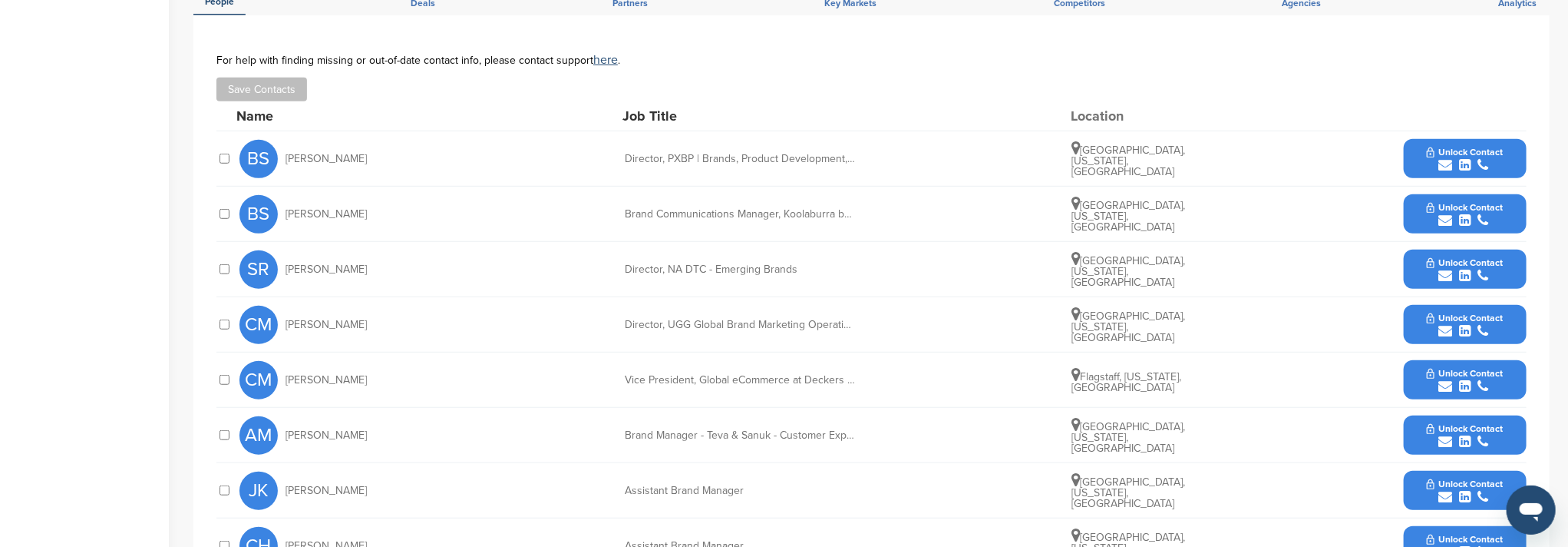
drag, startPoint x: 289, startPoint y: 249, endPoint x: 401, endPoint y: 252, distance: 112.0
click at [401, 252] on div "SR Sharon Rodriguez" at bounding box center [324, 270] width 169 height 38
click at [294, 264] on span "Sharon Rodriguez" at bounding box center [326, 269] width 82 height 11
drag, startPoint x: 285, startPoint y: 253, endPoint x: 418, endPoint y: 245, distance: 133.2
click at [418, 245] on div "SR Sharon Rodriguez Director, NA DTC - Emerging Brands Costa Mesa, California, …" at bounding box center [883, 269] width 1287 height 55
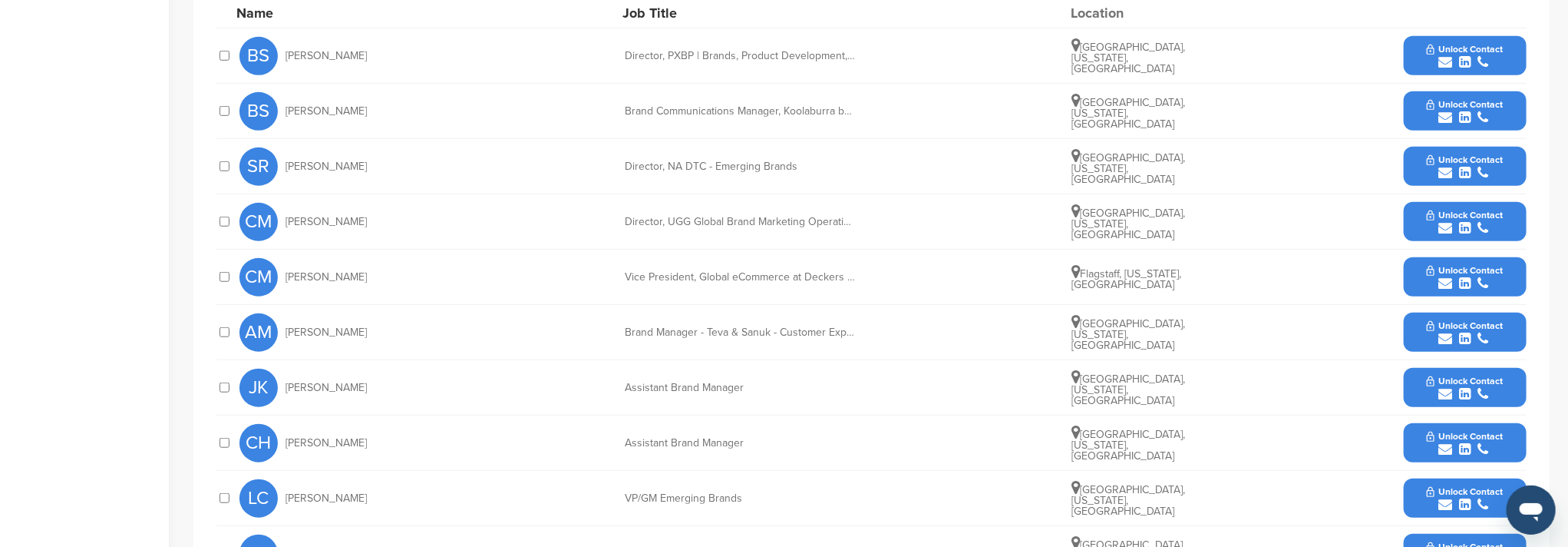
scroll to position [716, 0]
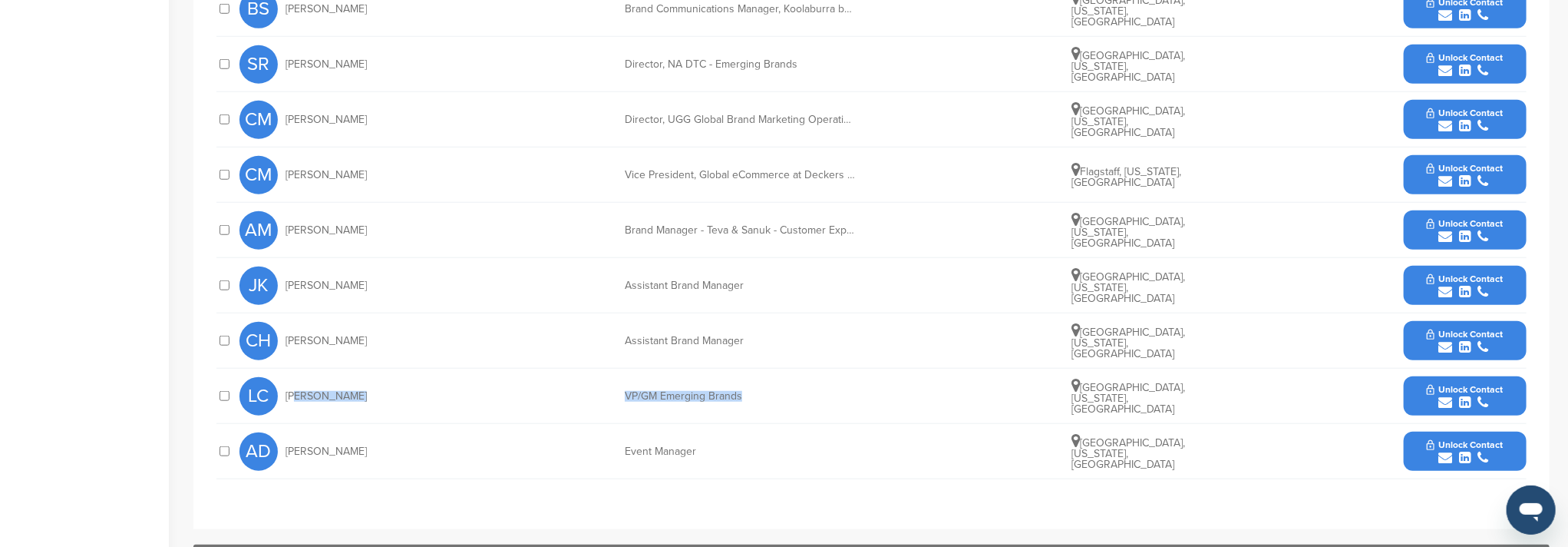
drag, startPoint x: 289, startPoint y: 380, endPoint x: 750, endPoint y: 386, distance: 461.0
click at [750, 386] on div "LC Lee Cox VP/GM Emerging Brands Santa Barbara, California, United States Unloc…" at bounding box center [883, 395] width 1287 height 55
drag, startPoint x: 580, startPoint y: 390, endPoint x: 501, endPoint y: 380, distance: 79.6
click at [578, 390] on div "LC Lee Cox VP/GM Emerging Brands Santa Barbara, California, United States Unloc…" at bounding box center [883, 395] width 1287 height 55
drag, startPoint x: 286, startPoint y: 378, endPoint x: 774, endPoint y: 385, distance: 488.1
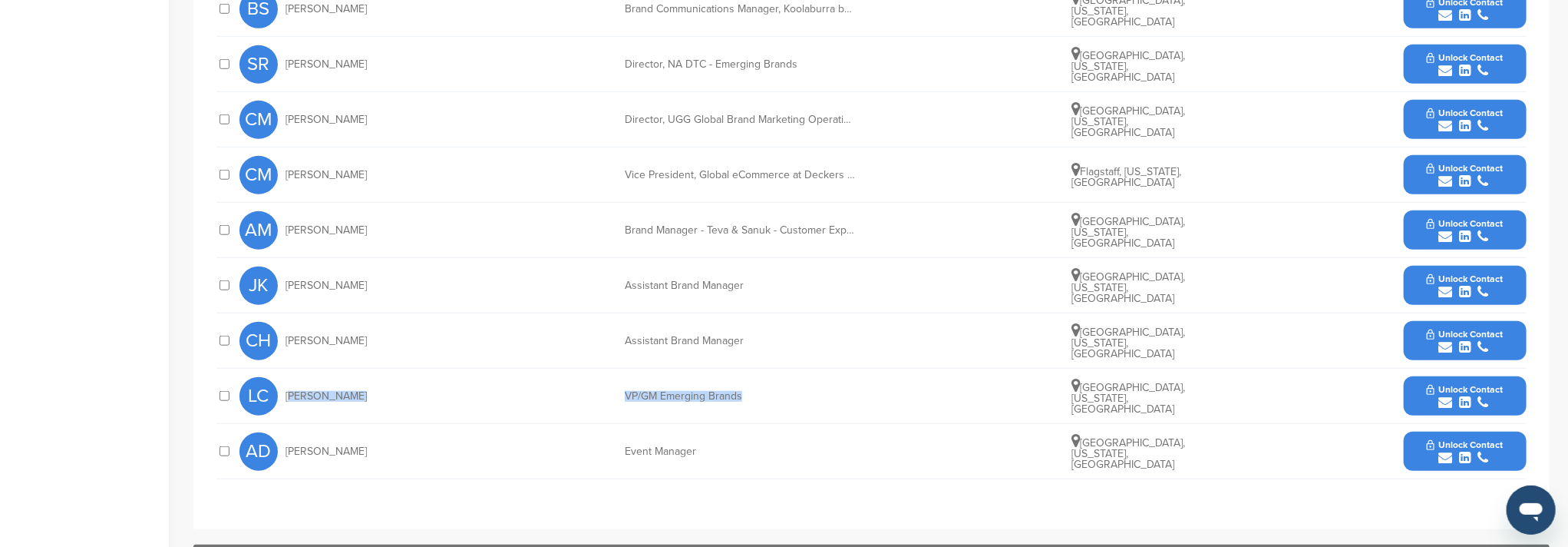
click at [774, 385] on div "LC Lee Cox VP/GM Emerging Brands Santa Barbara, California, United States Unloc…" at bounding box center [883, 395] width 1287 height 55
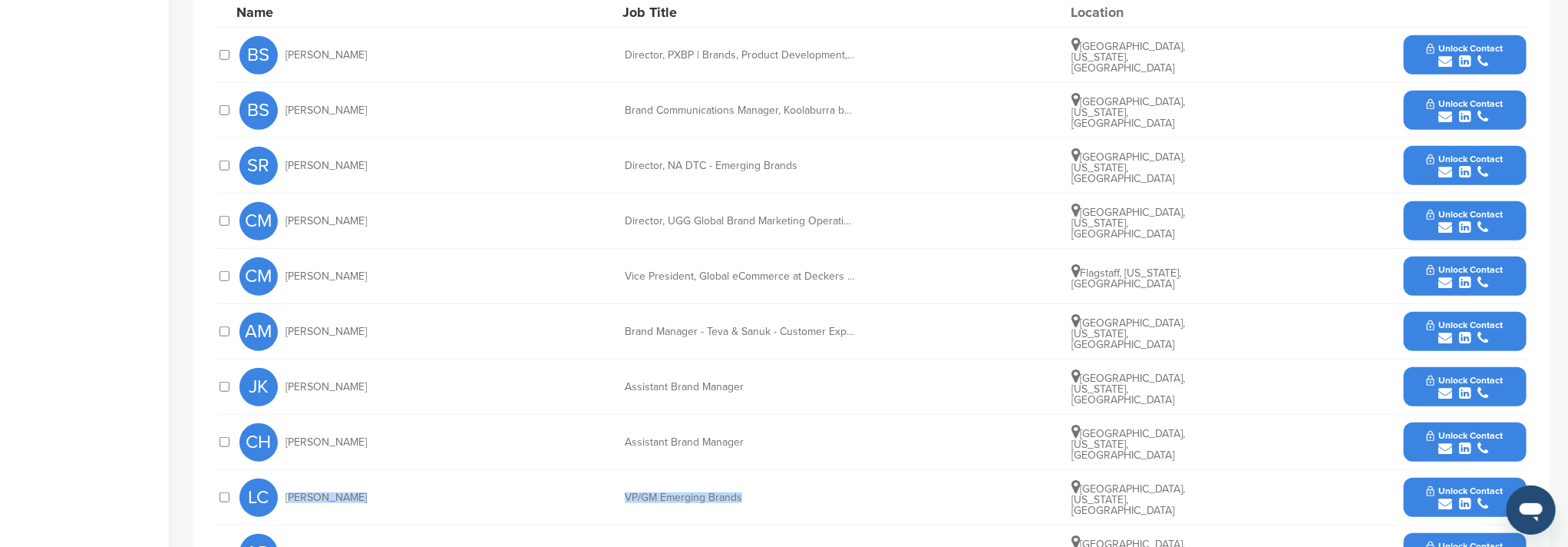
scroll to position [511, 0]
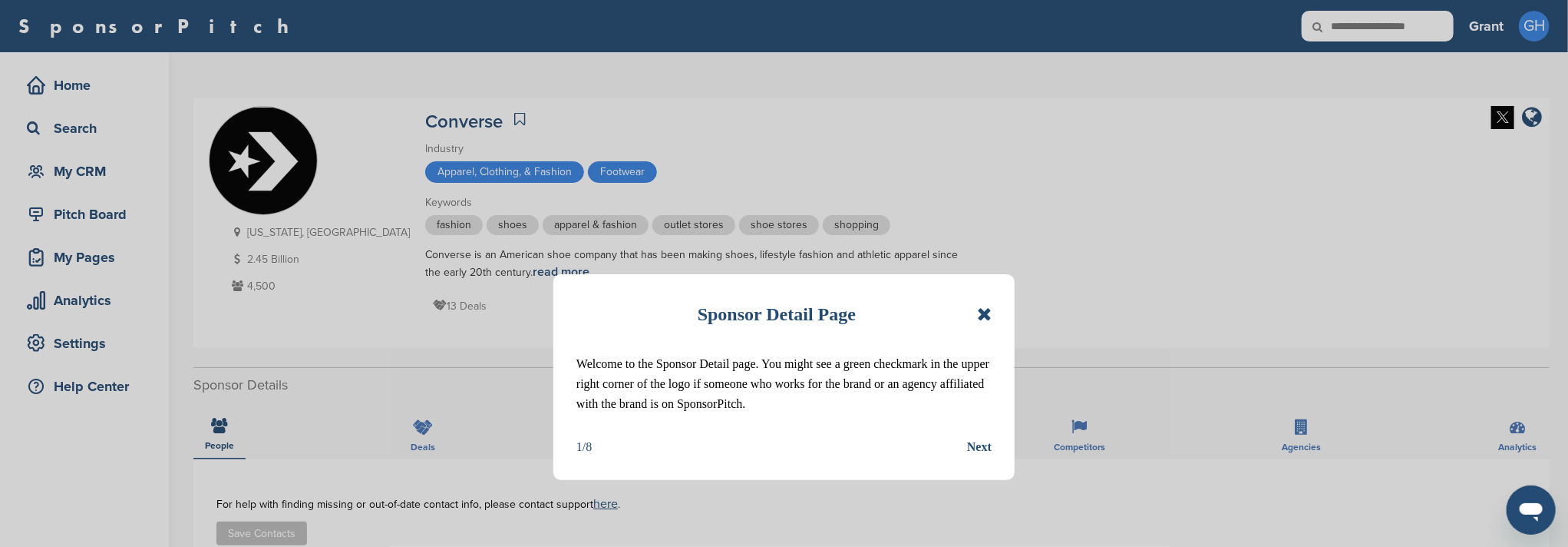
click at [985, 317] on icon at bounding box center [983, 314] width 14 height 18
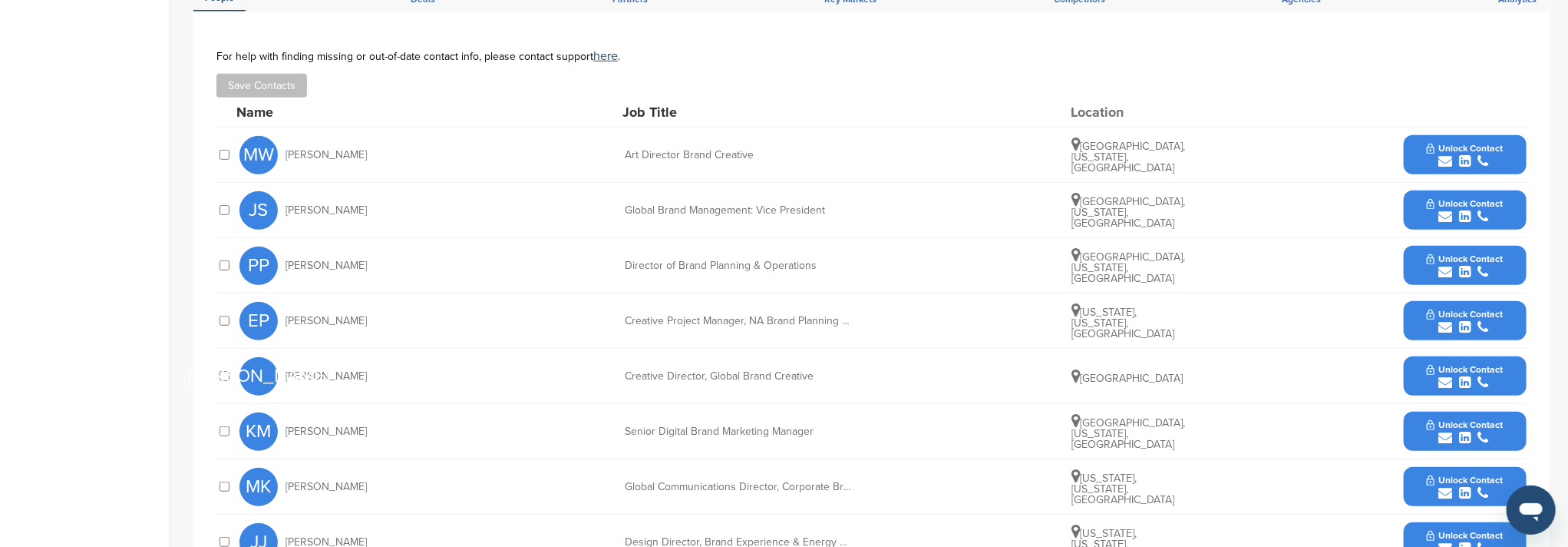
scroll to position [511, 0]
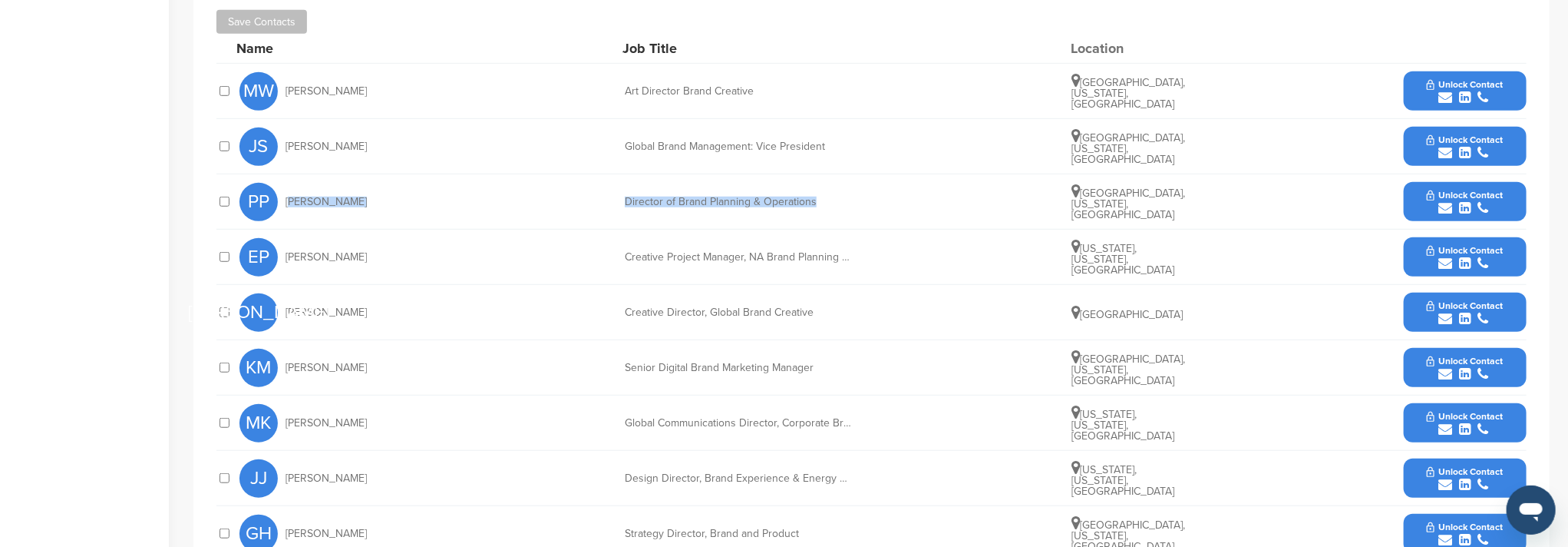
drag, startPoint x: 286, startPoint y: 202, endPoint x: 854, endPoint y: 202, distance: 568.0
click at [854, 202] on div "PP [PERSON_NAME] Director of Brand Planning & Operations [GEOGRAPHIC_DATA], [US…" at bounding box center [883, 202] width 1287 height 55
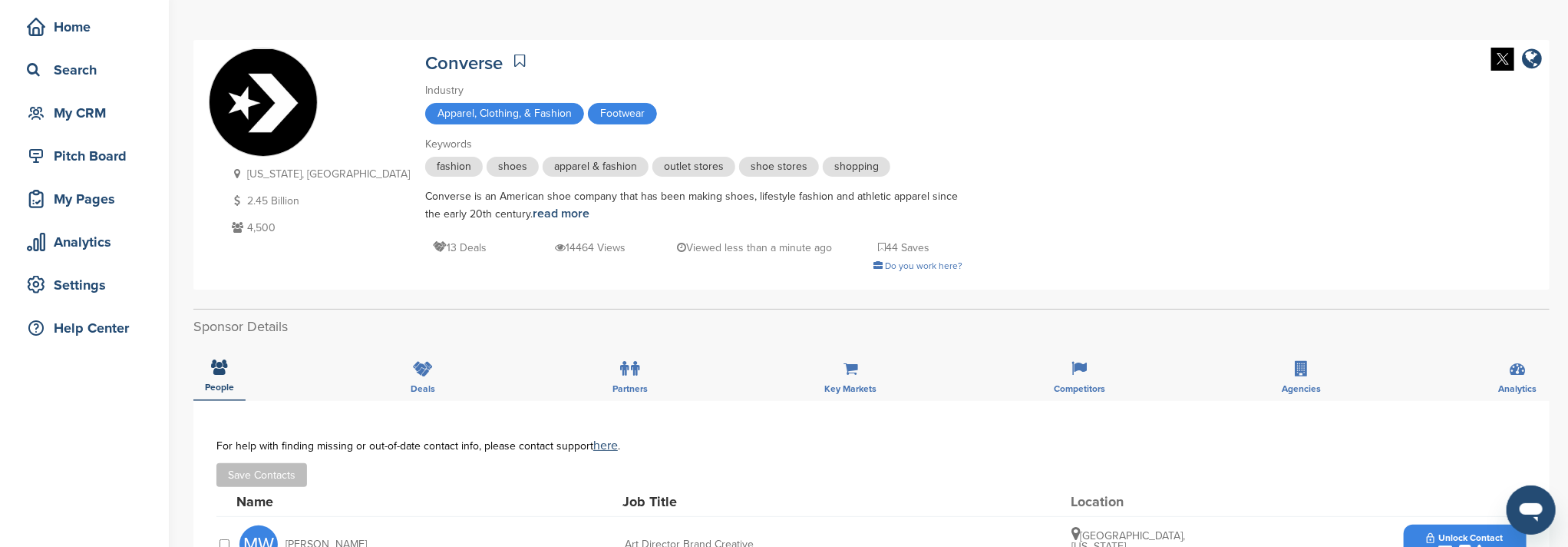
scroll to position [0, 0]
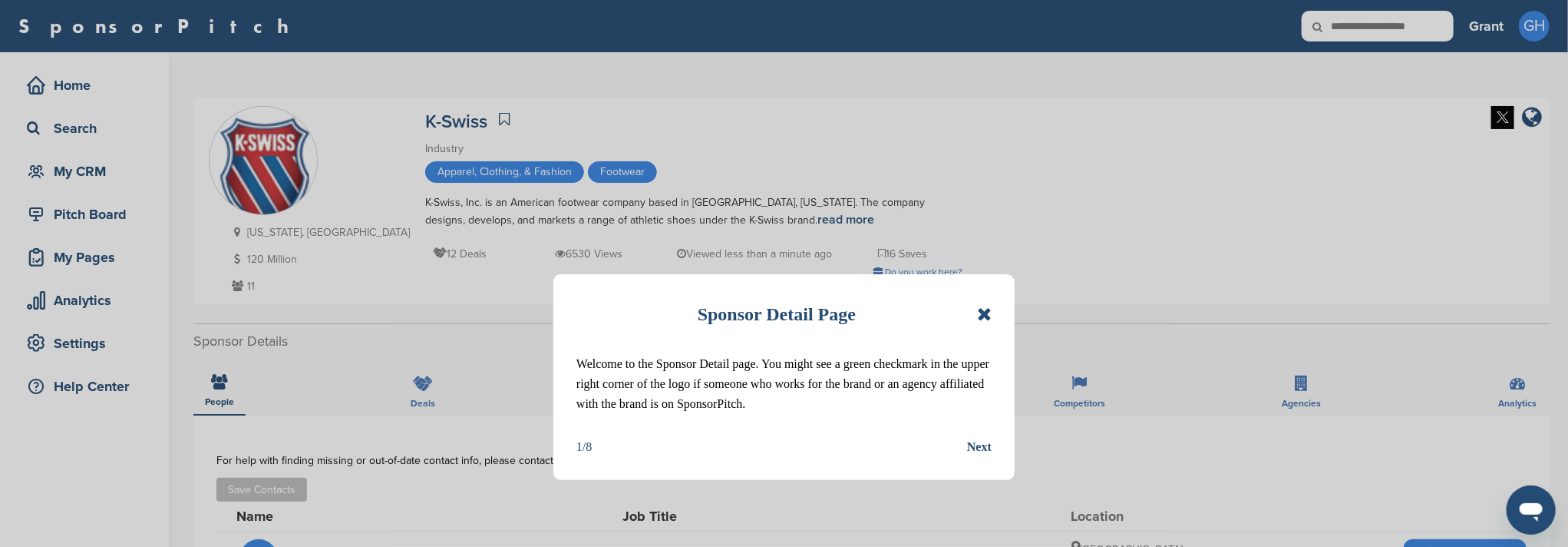
click at [984, 314] on icon at bounding box center [983, 314] width 14 height 18
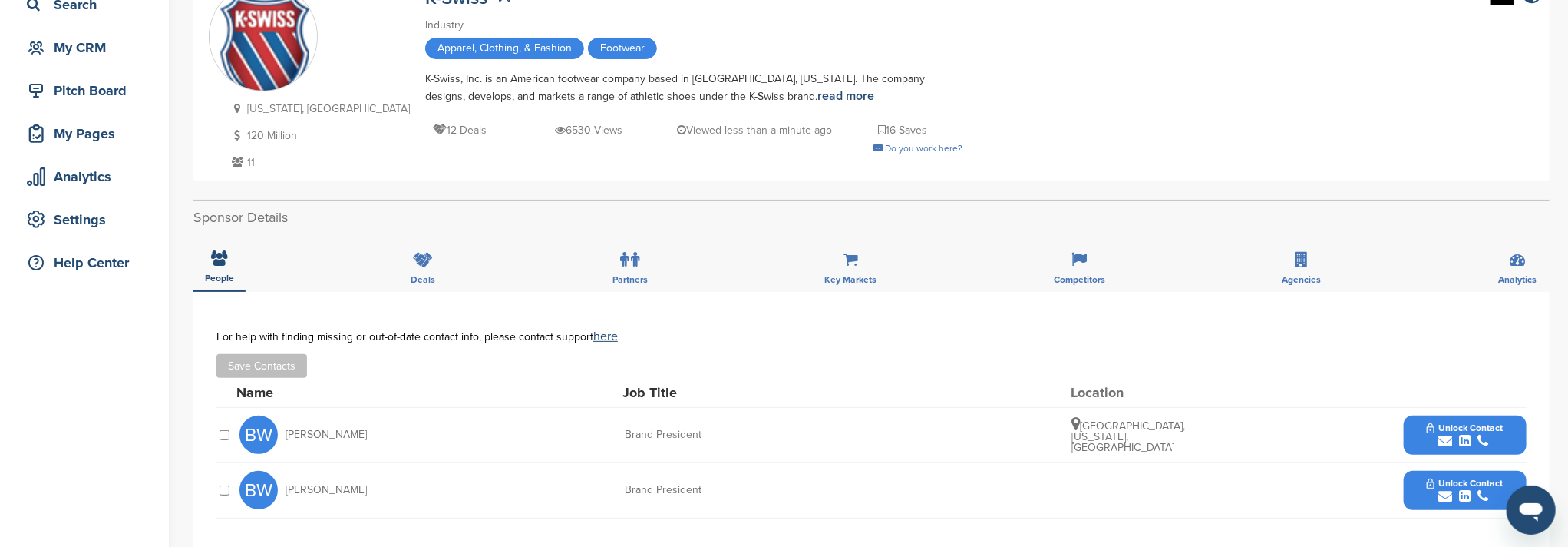
scroll to position [102, 0]
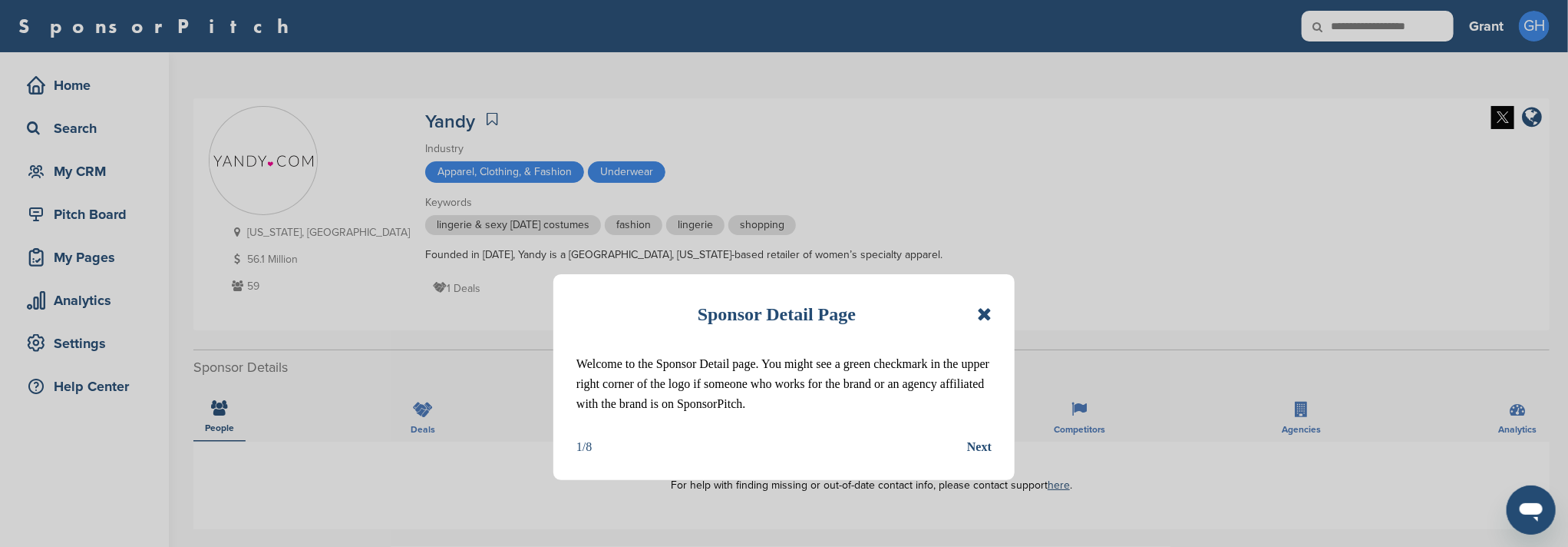
drag, startPoint x: 982, startPoint y: 317, endPoint x: 991, endPoint y: 131, distance: 186.2
click at [982, 310] on icon at bounding box center [983, 314] width 14 height 18
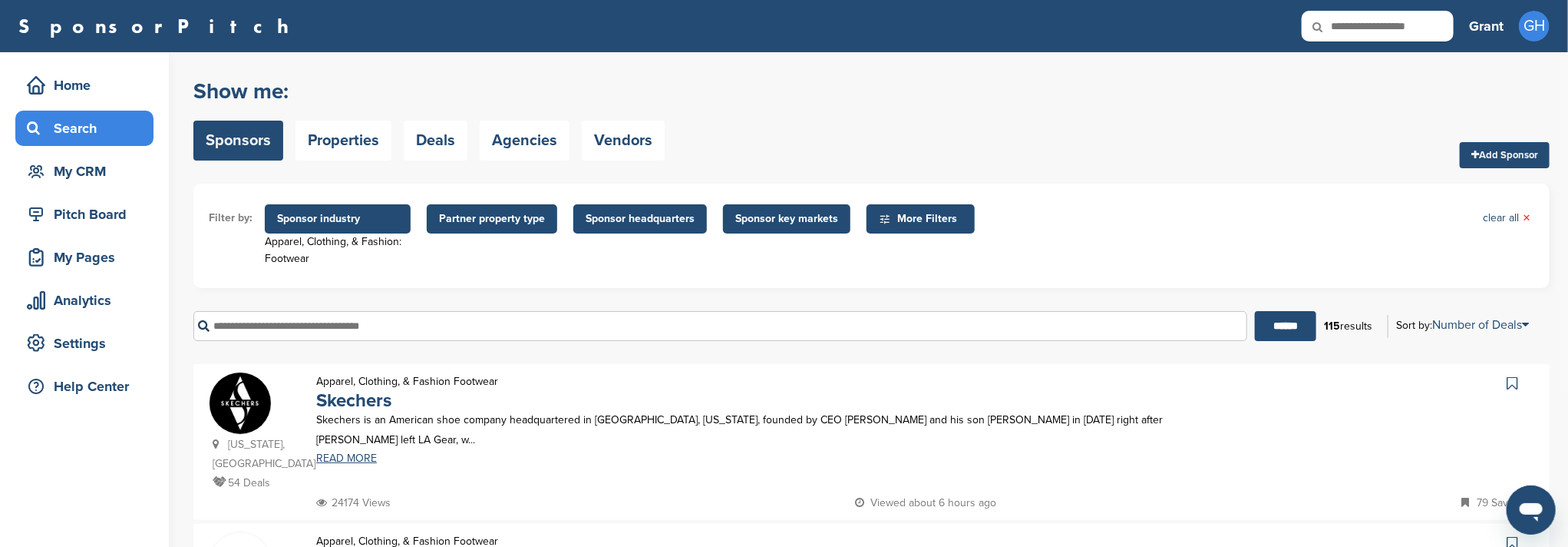
click at [332, 217] on span "Sponsor industry" at bounding box center [338, 219] width 121 height 17
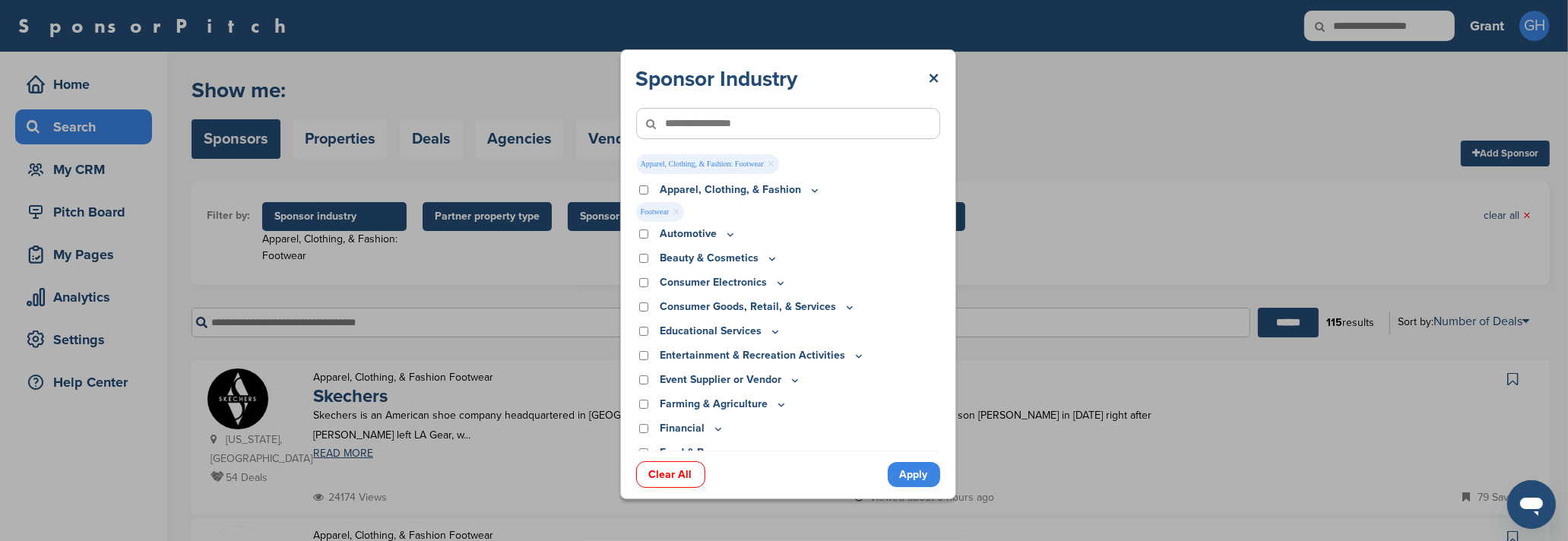
click at [774, 163] on link "×" at bounding box center [770, 164] width 7 height 17
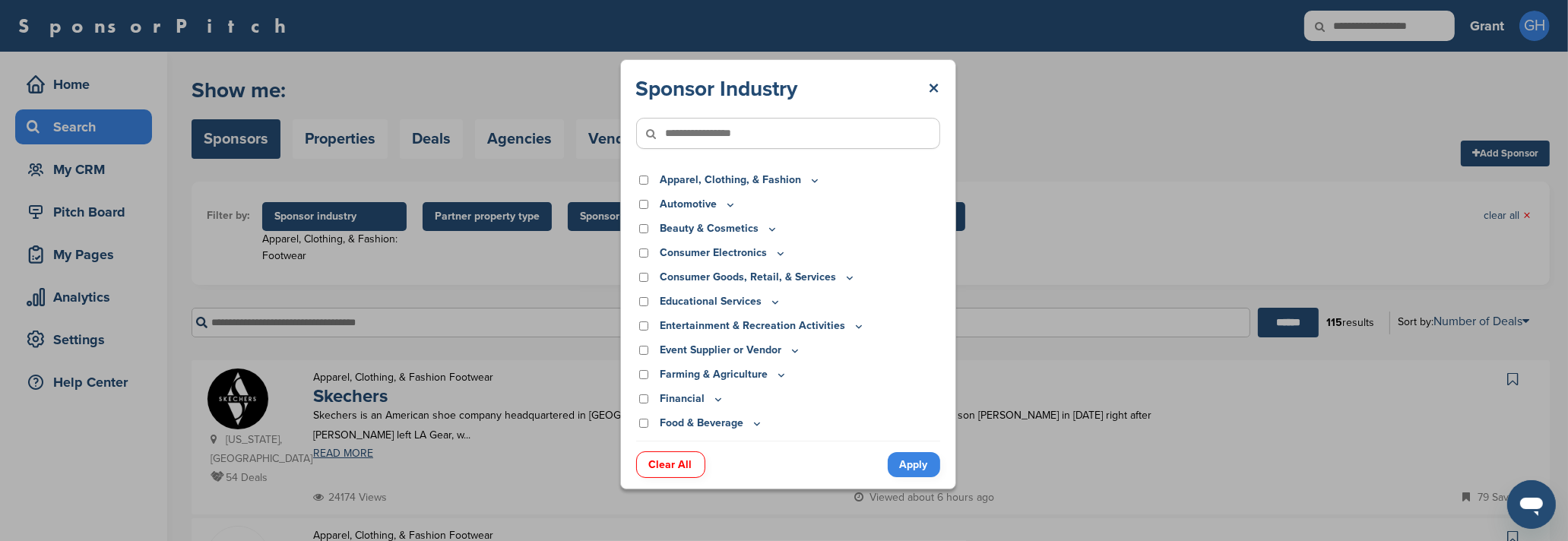
click at [770, 231] on icon at bounding box center [771, 229] width 12 height 13
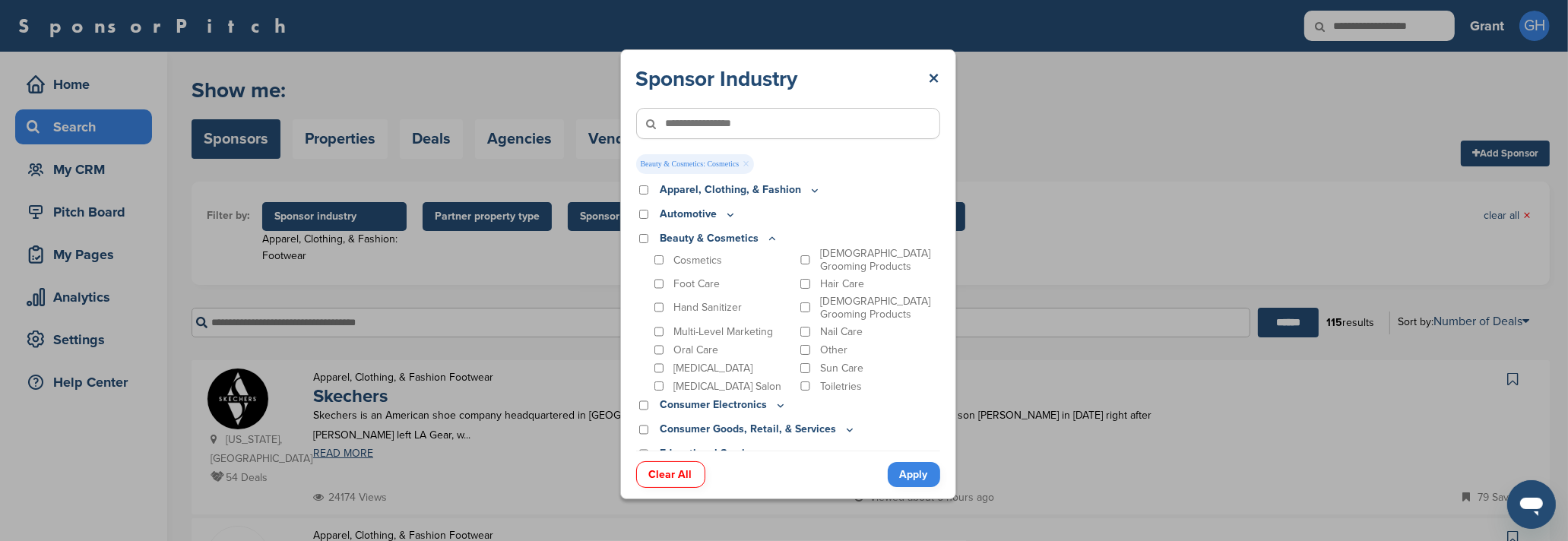
click at [922, 476] on link "Apply" at bounding box center [913, 474] width 52 height 25
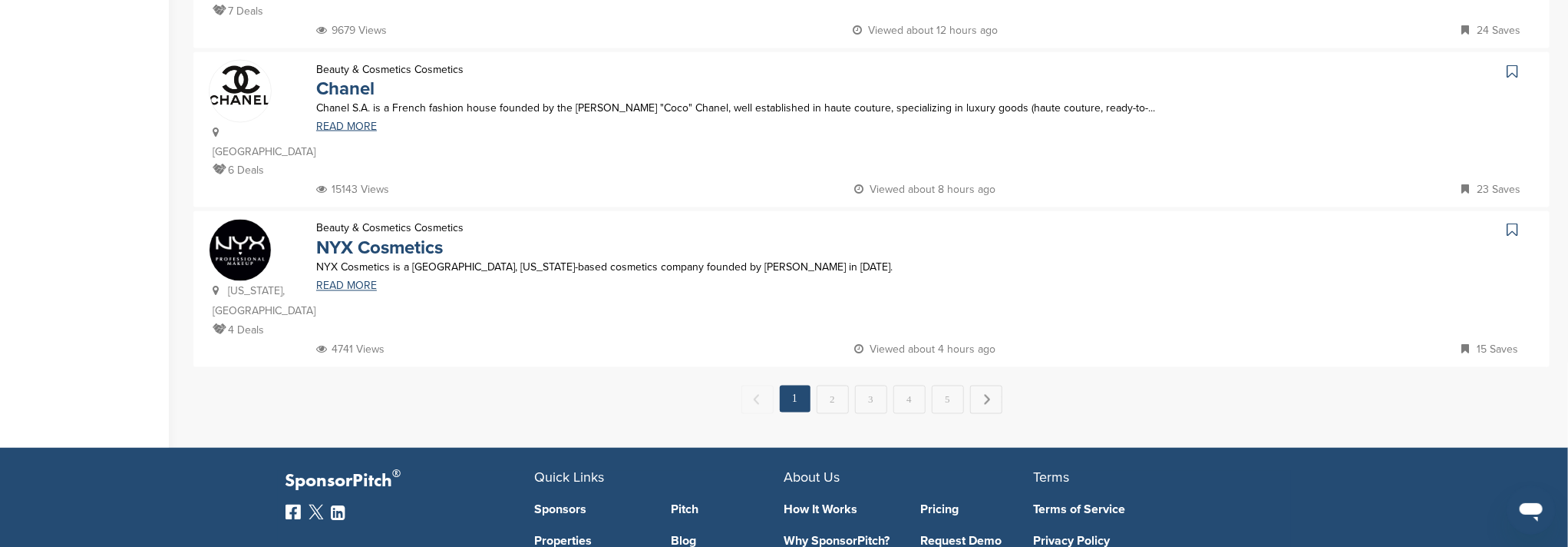
scroll to position [1638, 0]
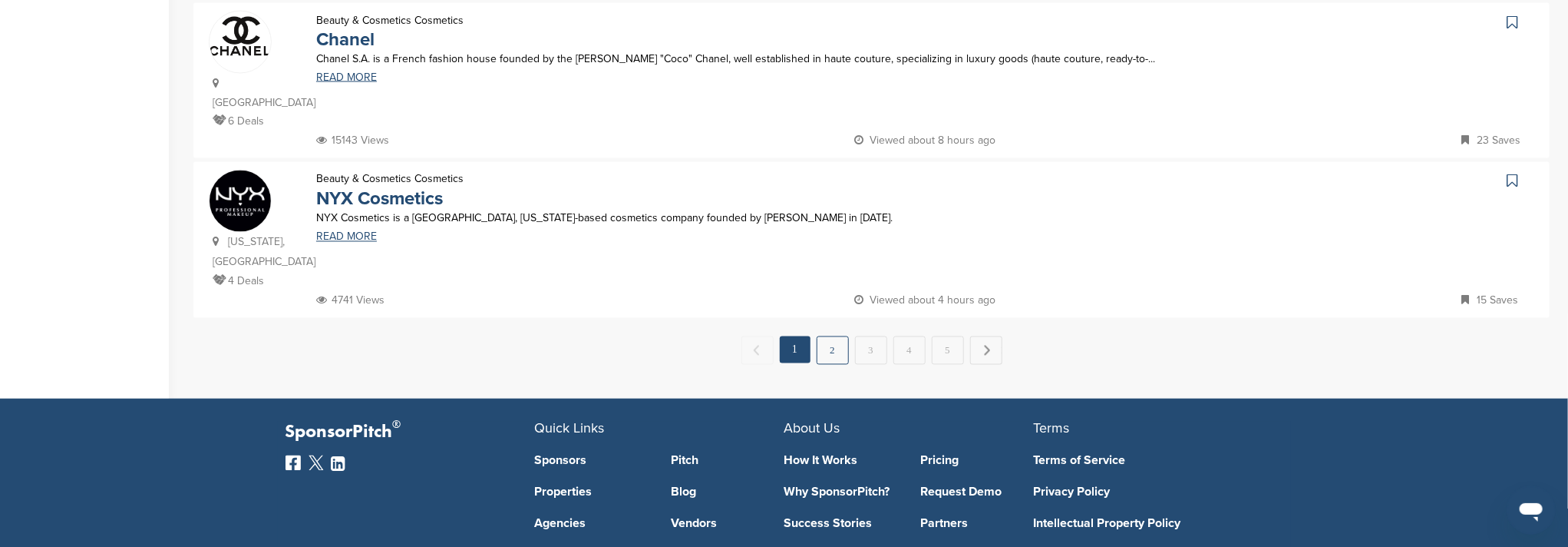
click at [840, 336] on link "2" at bounding box center [832, 350] width 33 height 29
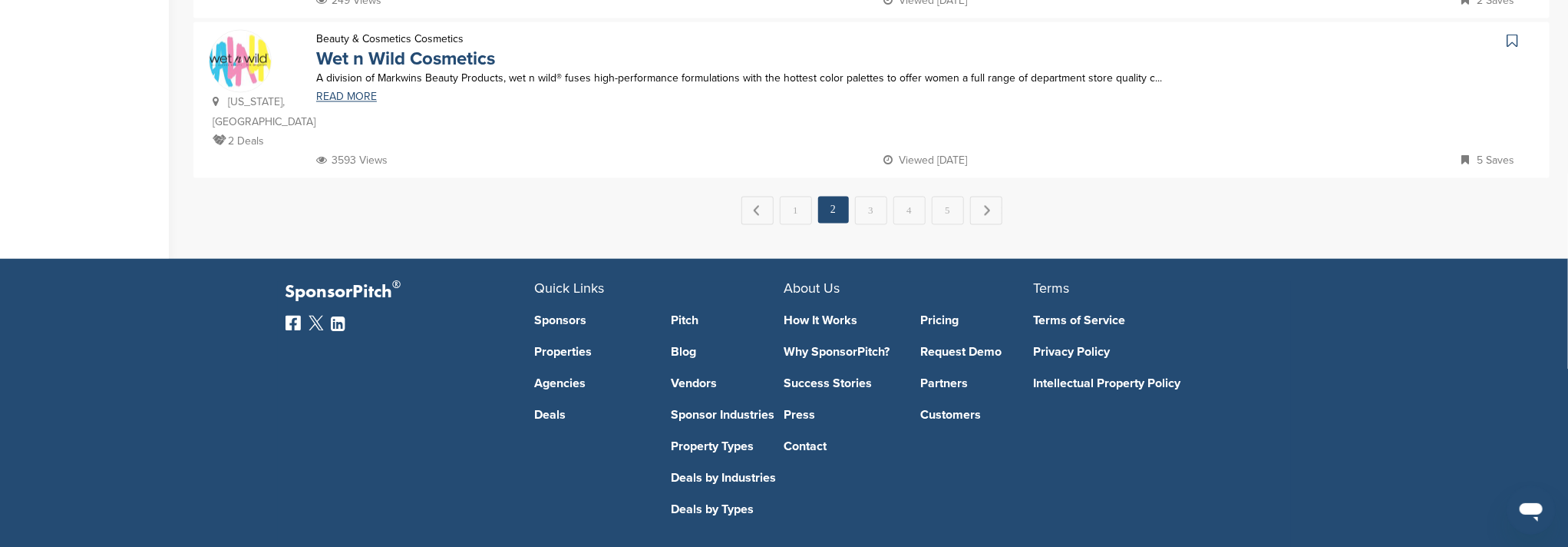
scroll to position [1472, 0]
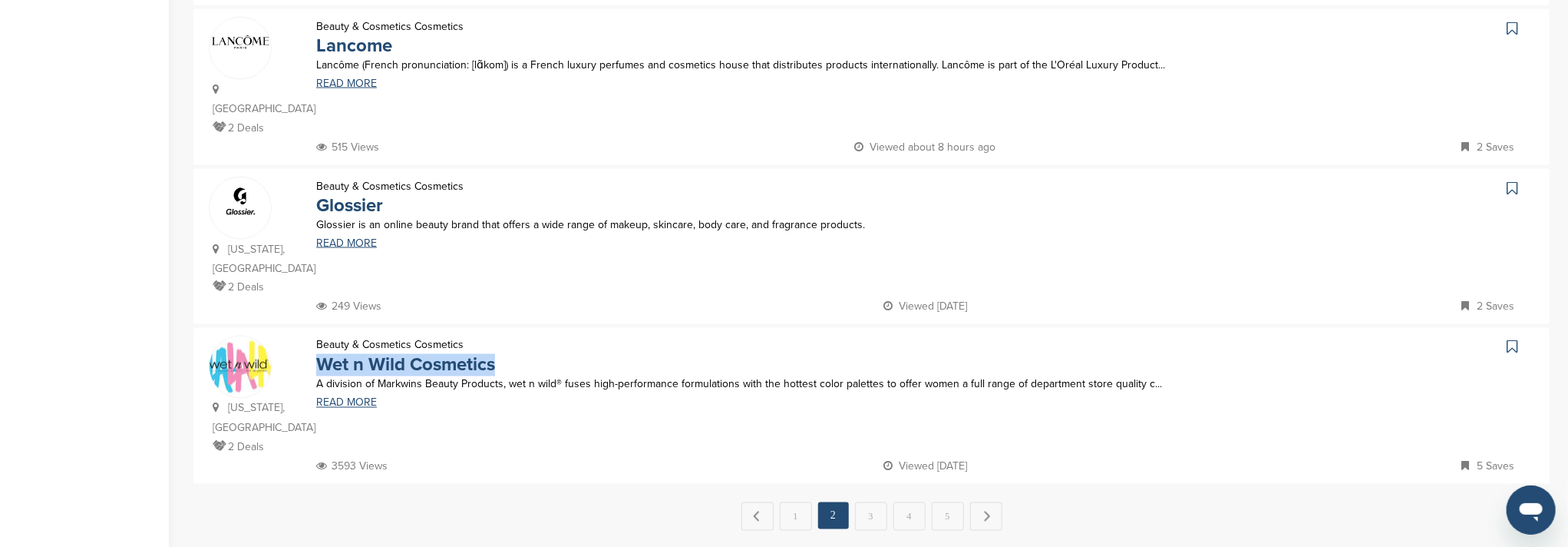
drag, startPoint x: 311, startPoint y: 297, endPoint x: 508, endPoint y: 305, distance: 197.2
click at [508, 336] on div "Beauty & Cosmetics Cosmetics Wet n Wild Cosmetics" at bounding box center [406, 355] width 209 height 38
click at [943, 502] on link "5" at bounding box center [948, 516] width 33 height 29
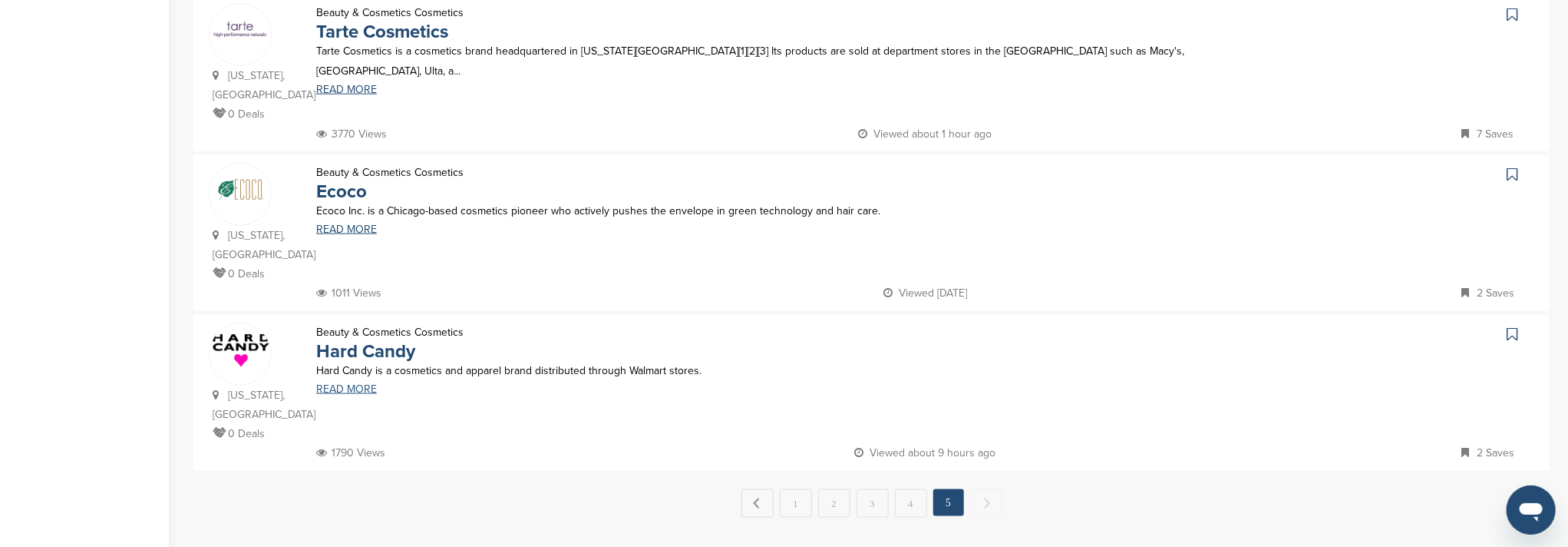
scroll to position [1228, 0]
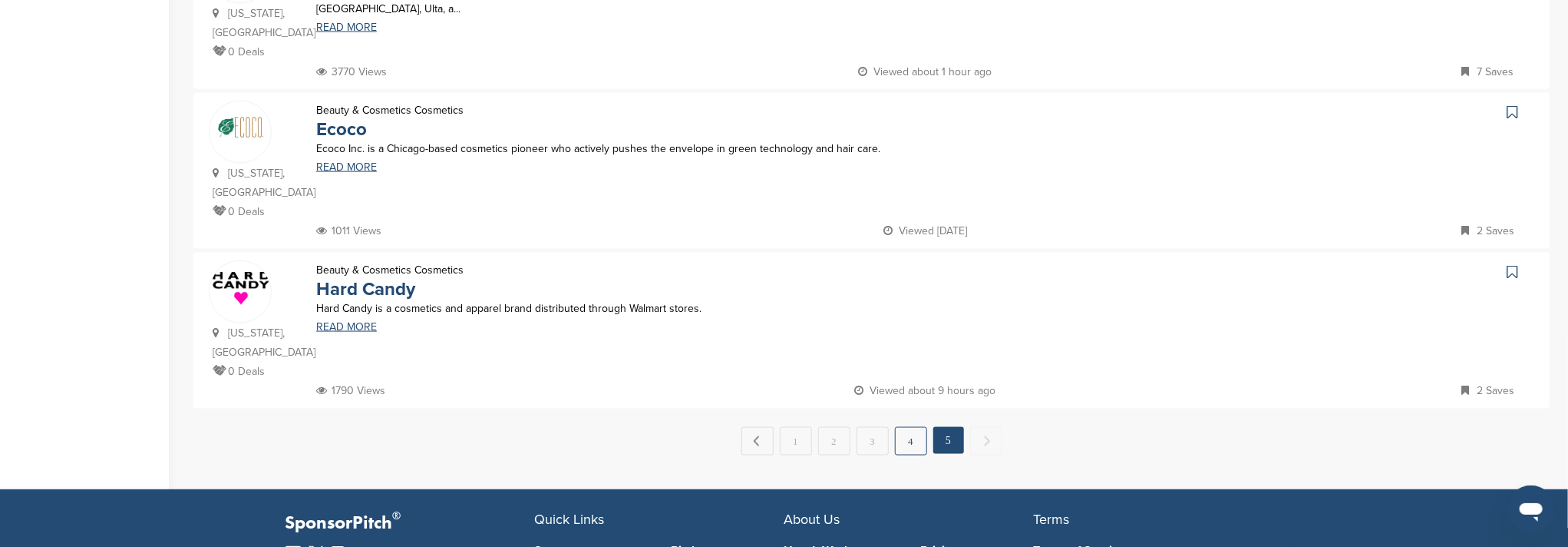
click at [907, 427] on link "4" at bounding box center [911, 441] width 33 height 29
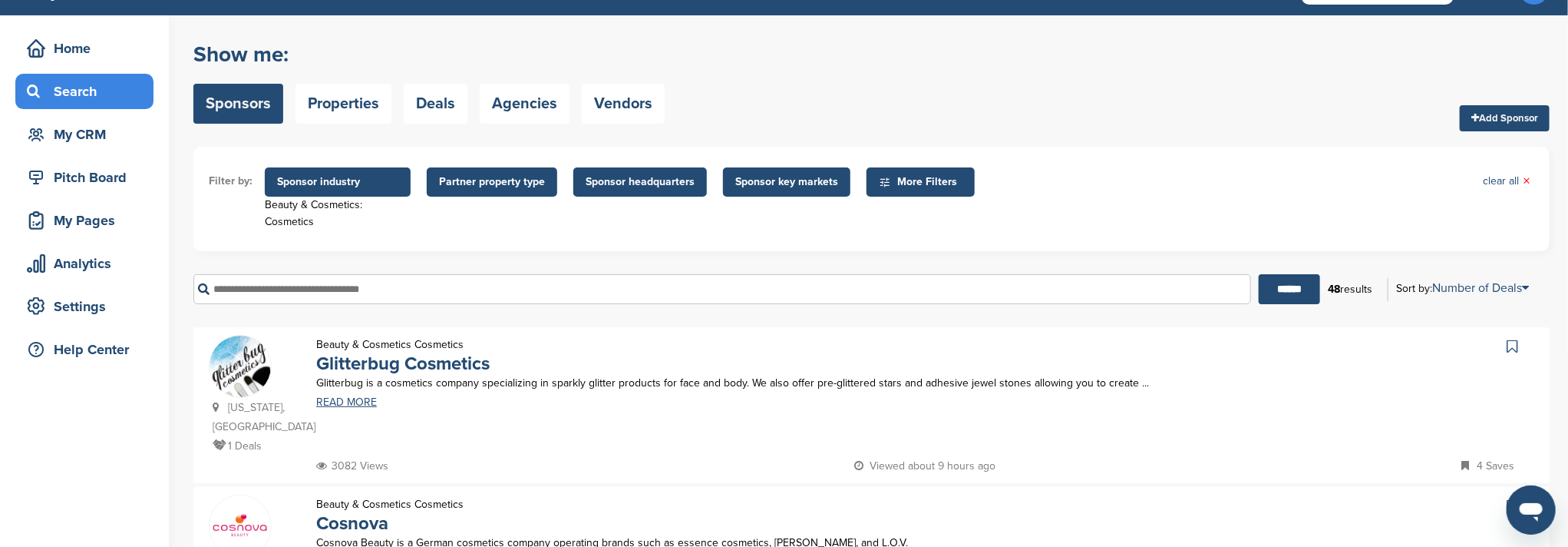
scroll to position [0, 0]
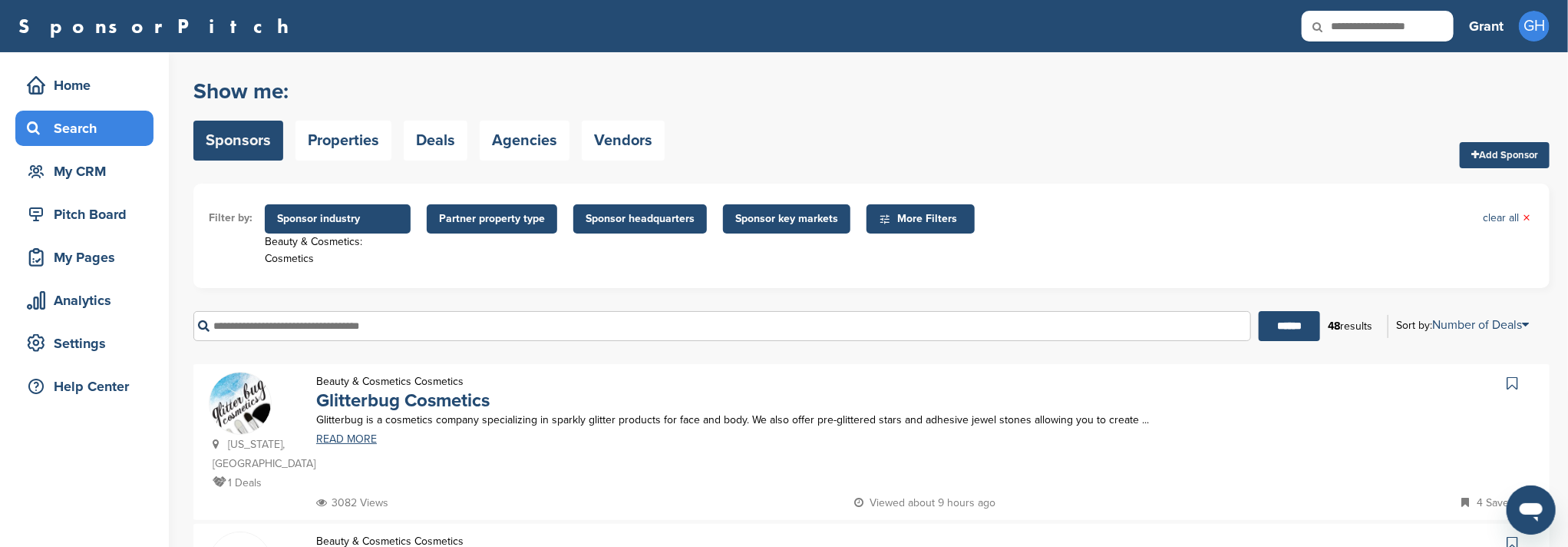
click at [1365, 33] on input "text" at bounding box center [1377, 26] width 152 height 31
type input "*****"
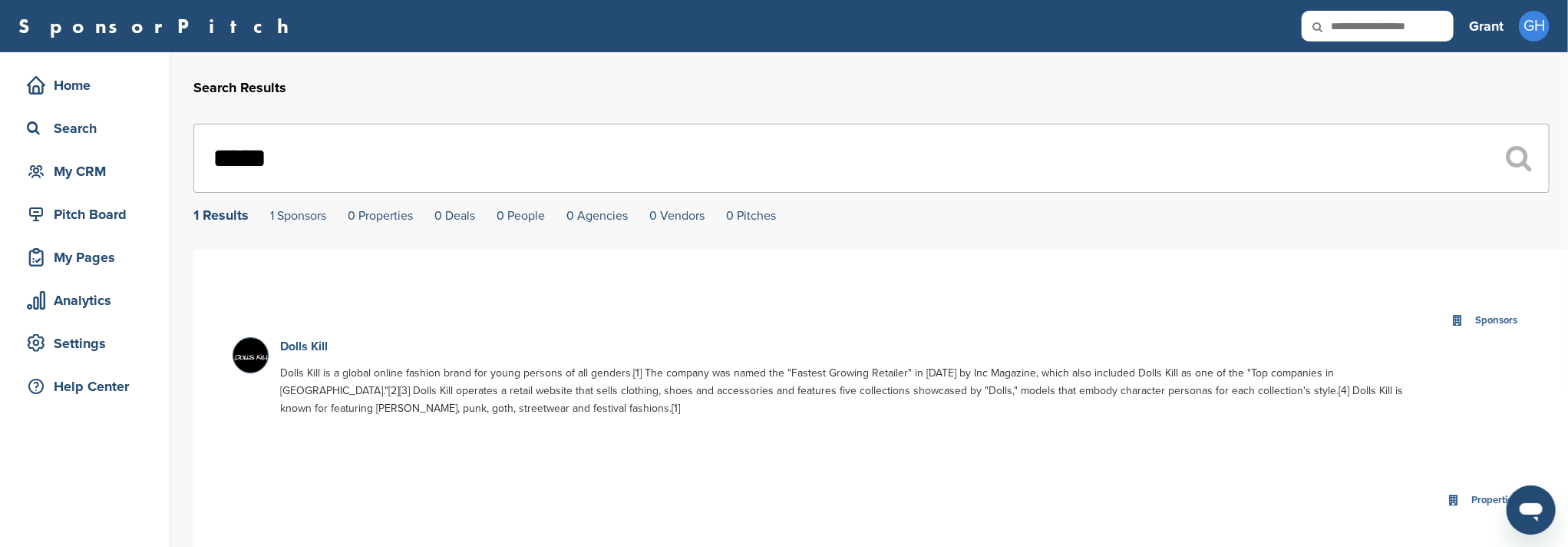
click at [308, 352] on link "Dolls Kill" at bounding box center [304, 346] width 48 height 15
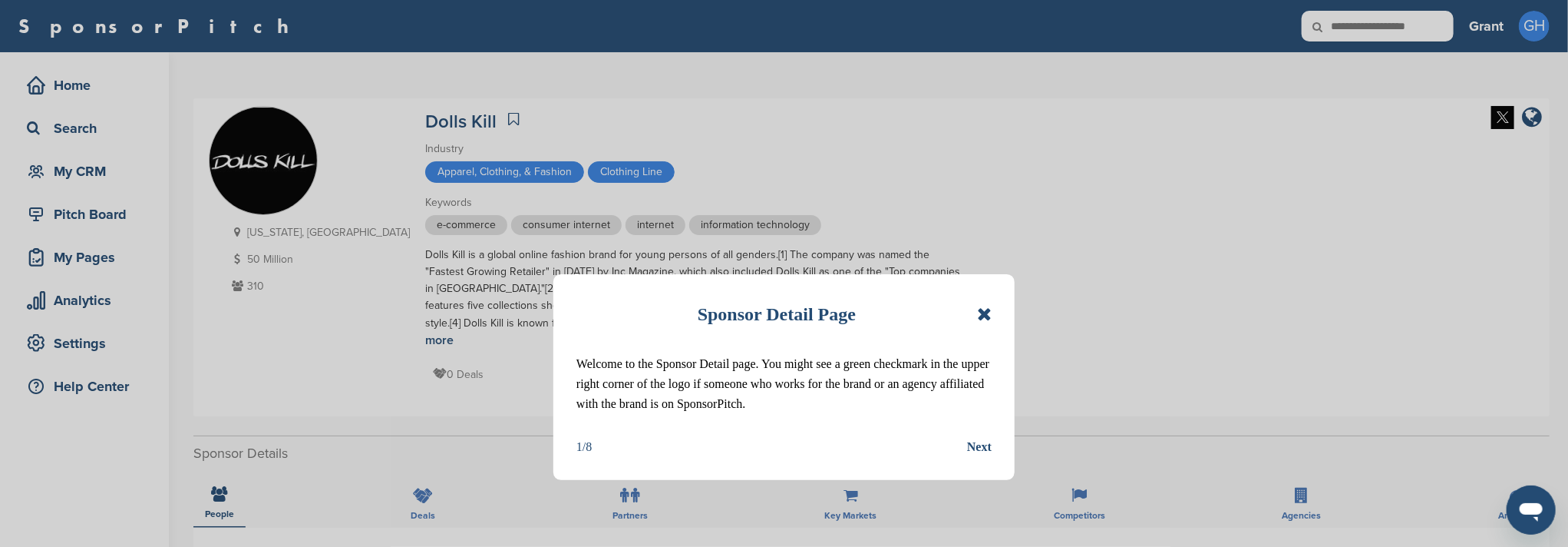
click at [986, 310] on icon at bounding box center [983, 314] width 14 height 18
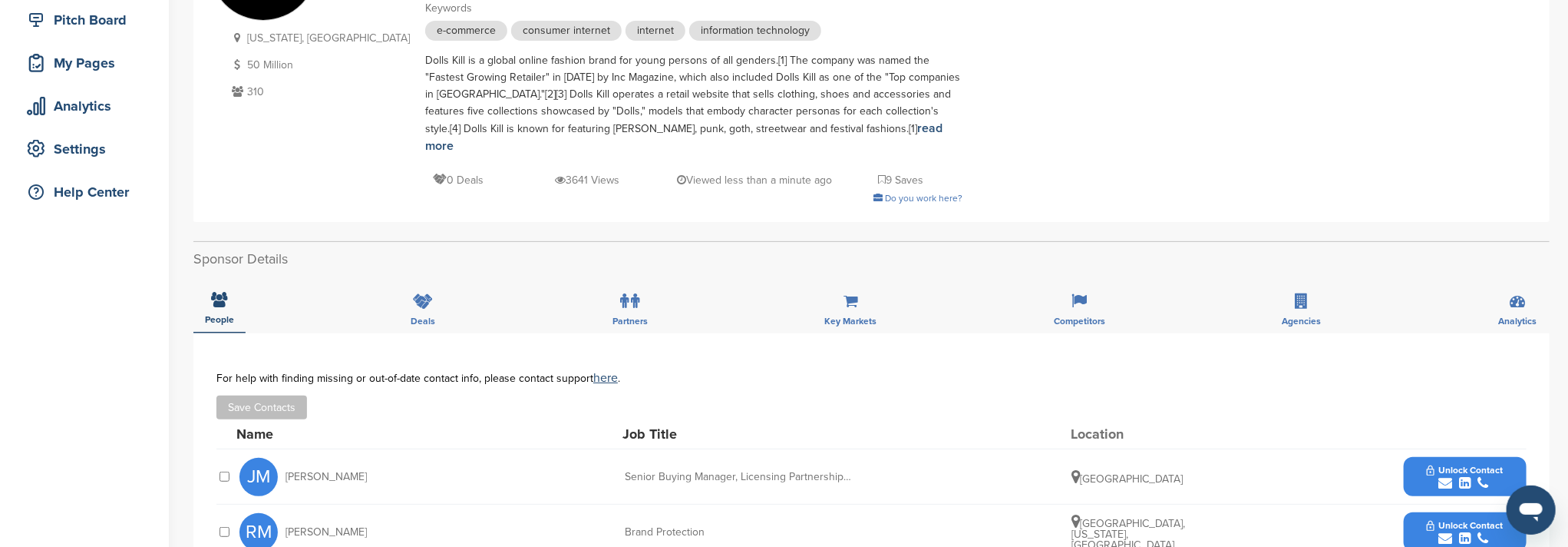
scroll to position [306, 0]
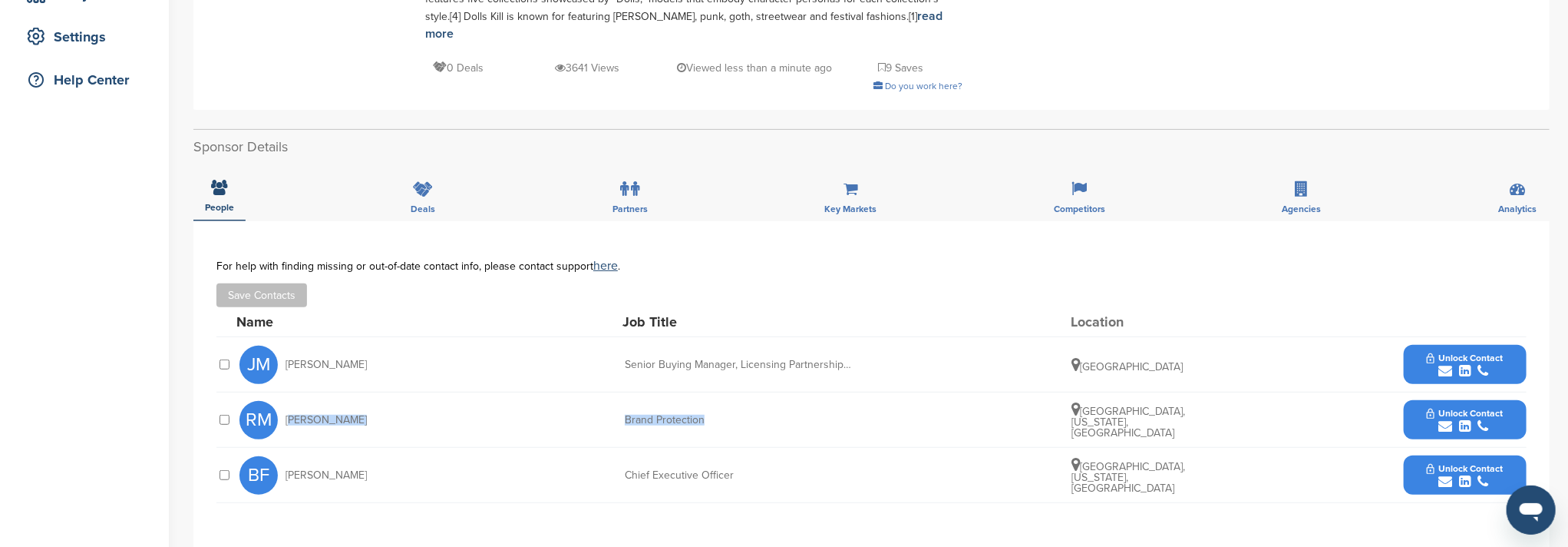
drag, startPoint x: 286, startPoint y: 403, endPoint x: 890, endPoint y: 413, distance: 604.1
click at [890, 413] on div "RM [PERSON_NAME] Brand Protection [GEOGRAPHIC_DATA], [US_STATE], [GEOGRAPHIC_DA…" at bounding box center [883, 419] width 1287 height 55
drag, startPoint x: 689, startPoint y: 400, endPoint x: 679, endPoint y: 405, distance: 11.2
click at [527, 422] on div "RM [PERSON_NAME] Brand Protection [GEOGRAPHIC_DATA], [US_STATE], [GEOGRAPHIC_DA…" at bounding box center [883, 419] width 1287 height 55
drag, startPoint x: 287, startPoint y: 459, endPoint x: 876, endPoint y: 447, distance: 589.1
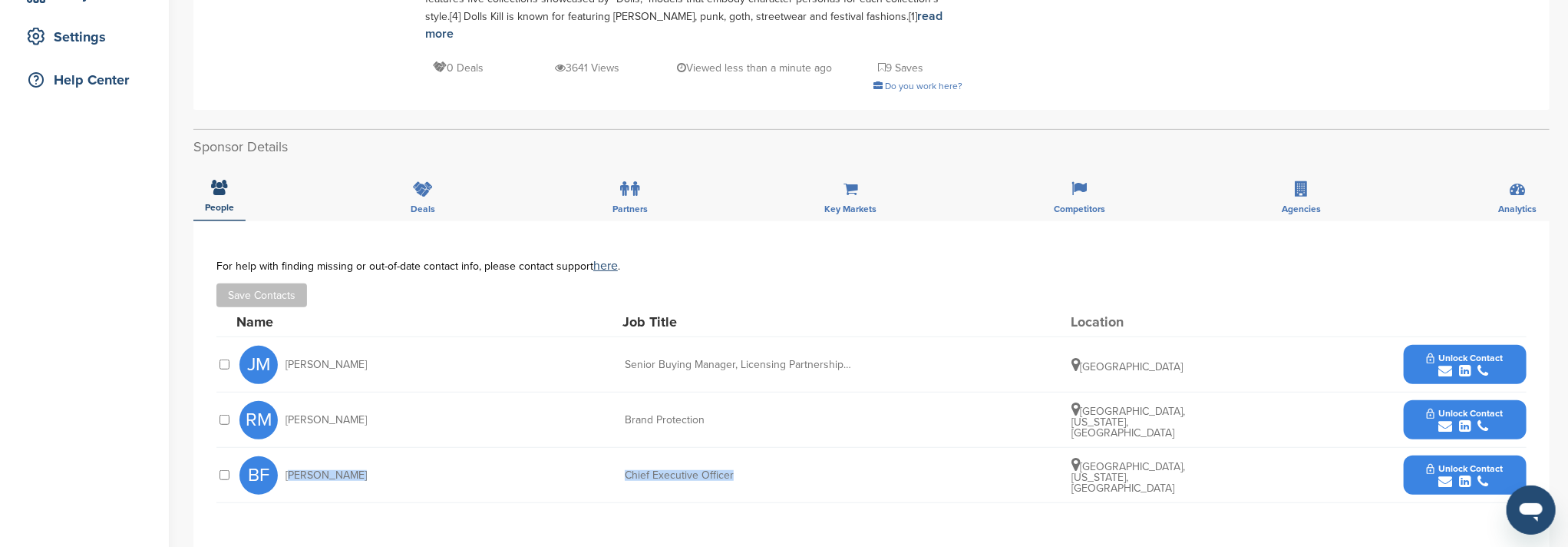
click at [876, 447] on div "BF [PERSON_NAME] Chief Executive Officer [GEOGRAPHIC_DATA], [US_STATE], [GEOGRA…" at bounding box center [883, 474] width 1287 height 55
click at [1503, 463] on span "Unlock Contact" at bounding box center [1463, 467] width 76 height 11
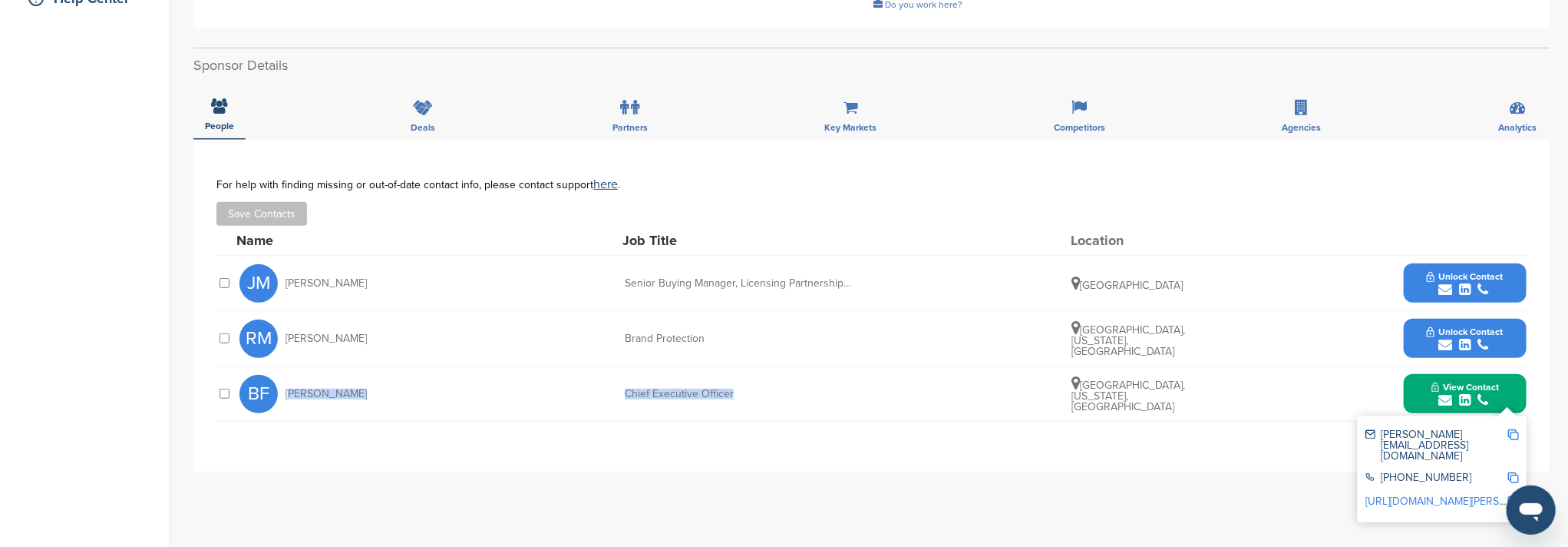
scroll to position [409, 0]
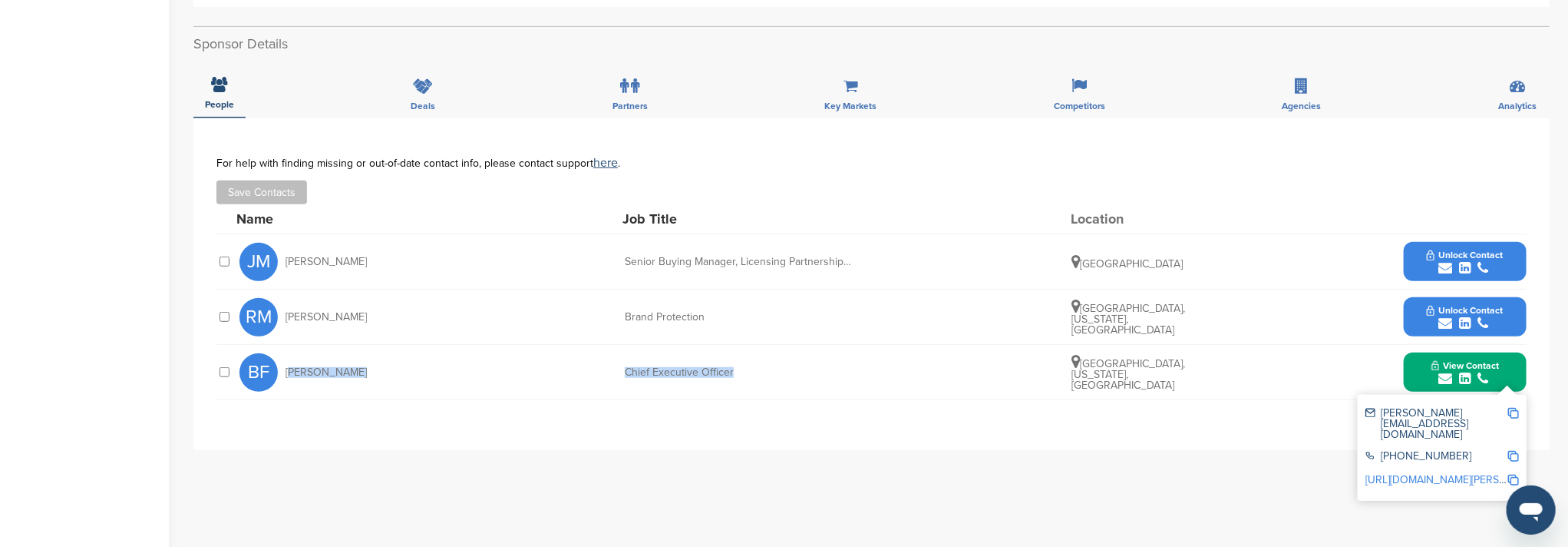
click at [1513, 408] on img at bounding box center [1512, 413] width 11 height 11
copy div "[PERSON_NAME] Chief Executive Officer"
